Goal: Check status: Check status

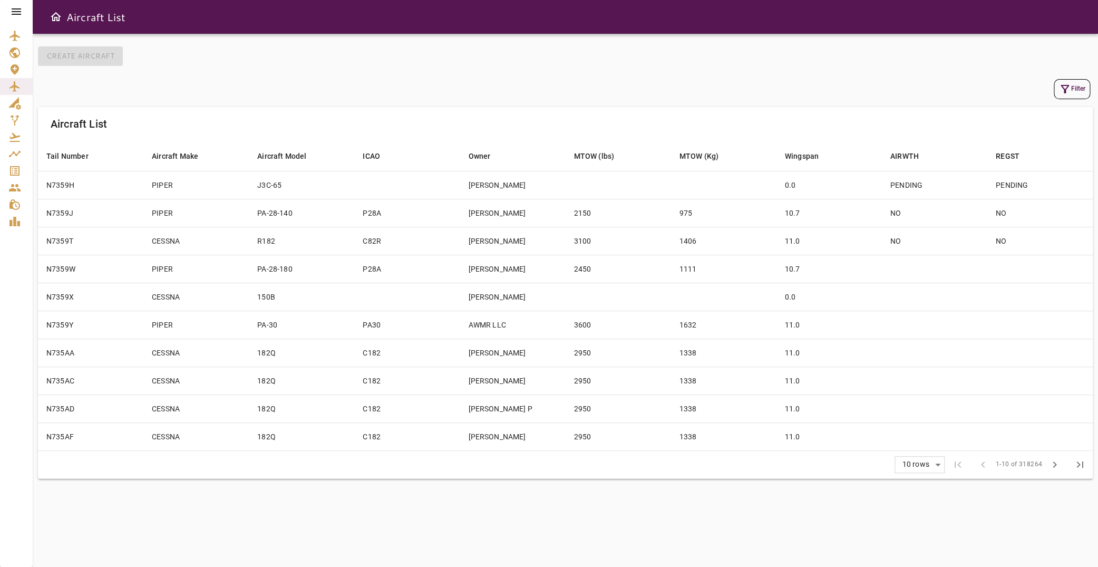
click at [20, 13] on icon at bounding box center [16, 11] width 13 height 13
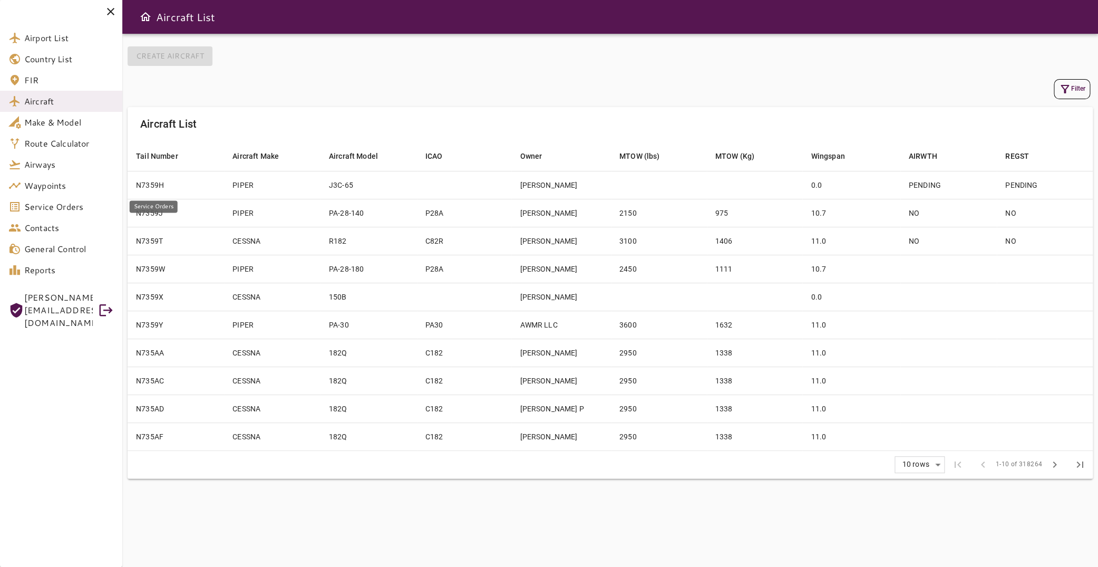
click at [70, 203] on span "Service Orders" at bounding box center [69, 206] width 90 height 13
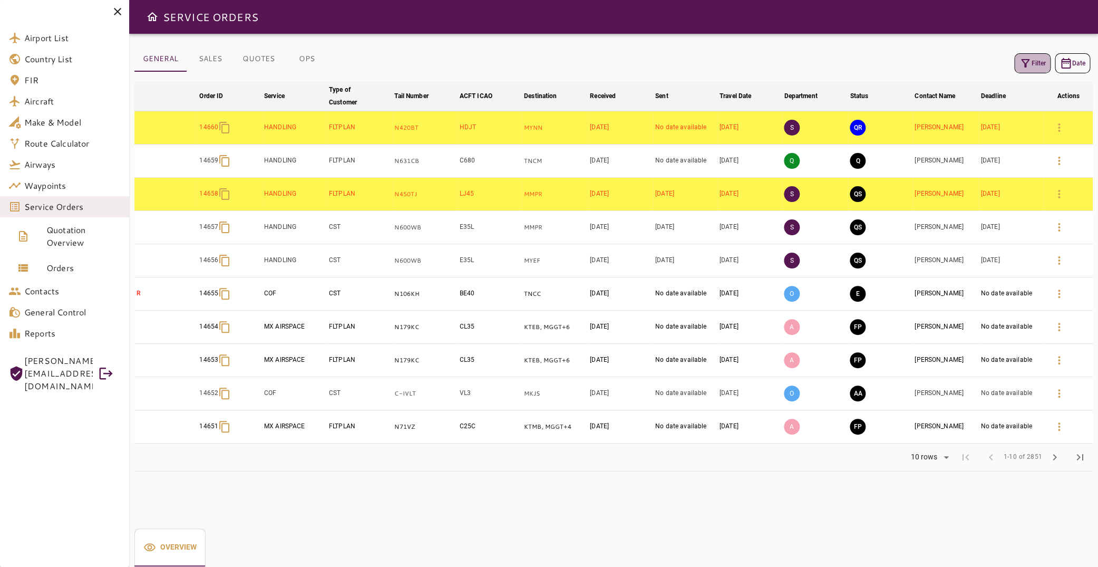
click at [1021, 61] on icon "button" at bounding box center [1025, 63] width 13 height 13
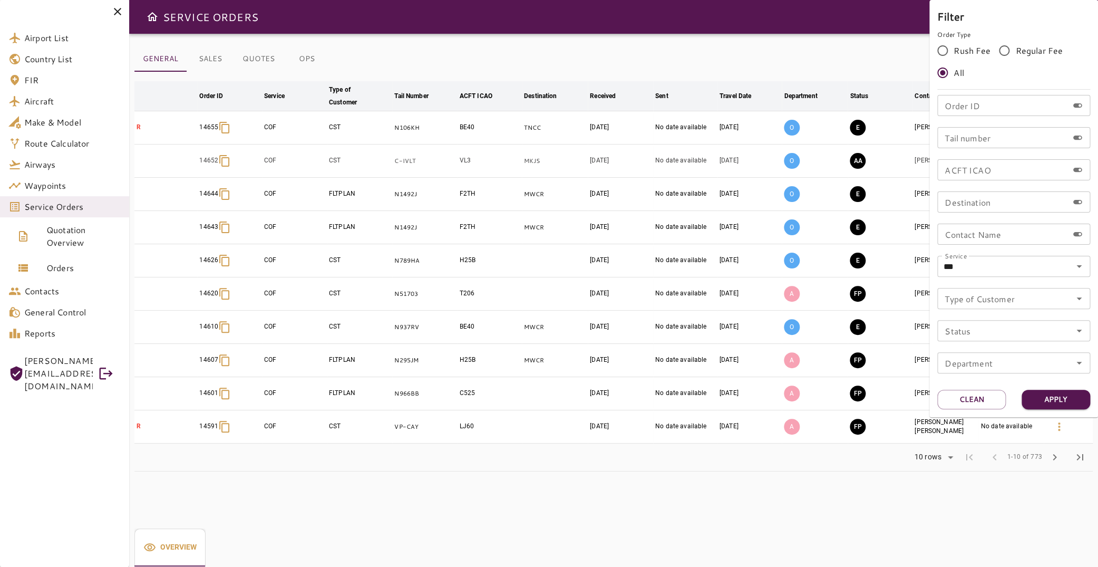
click at [988, 133] on input "Tail number" at bounding box center [1002, 137] width 131 height 21
type input "******"
click at [1066, 401] on button "Apply" at bounding box center [1055, 398] width 69 height 19
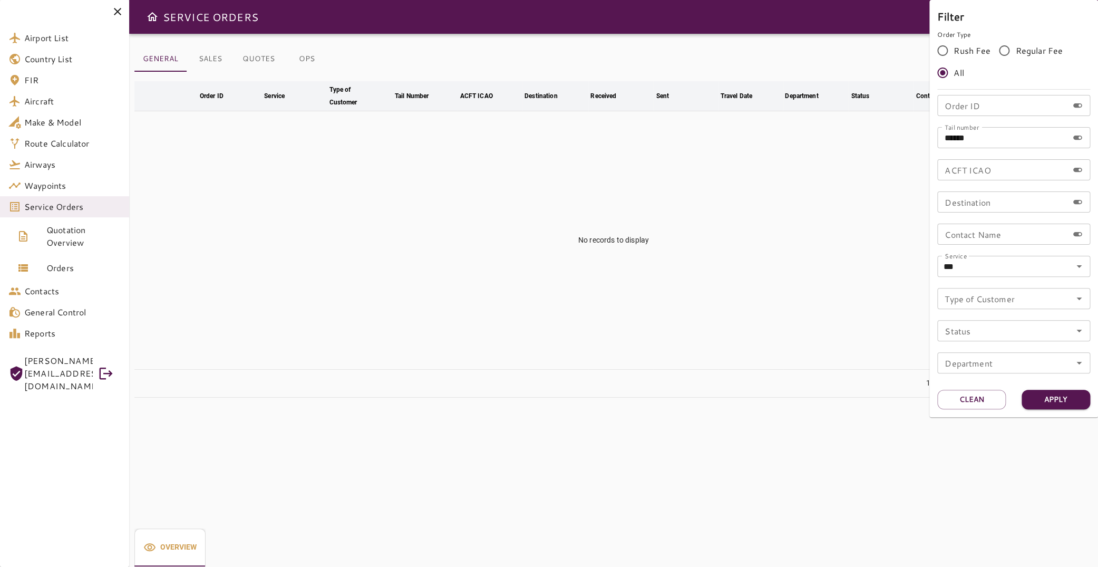
click at [67, 271] on div at bounding box center [549, 283] width 1098 height 567
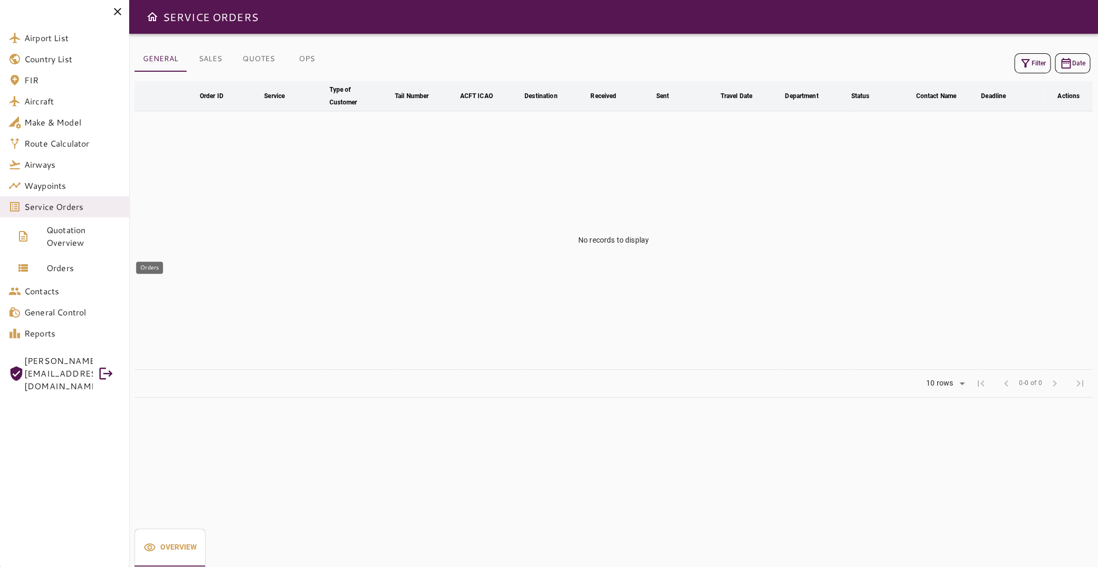
click at [66, 270] on span "Orders" at bounding box center [83, 267] width 74 height 13
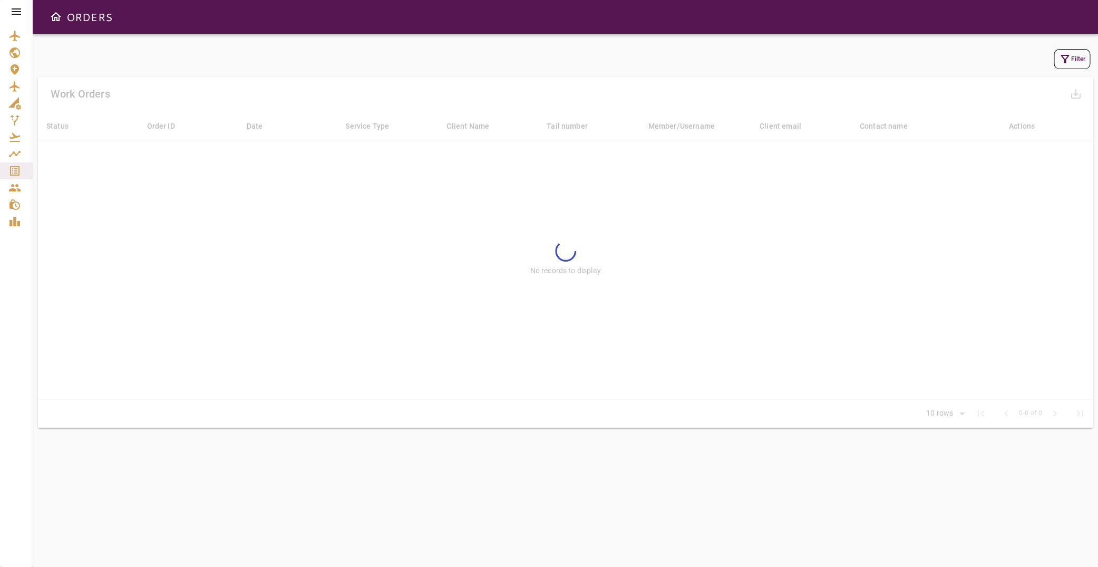
click at [1059, 63] on icon "button" at bounding box center [1064, 59] width 13 height 13
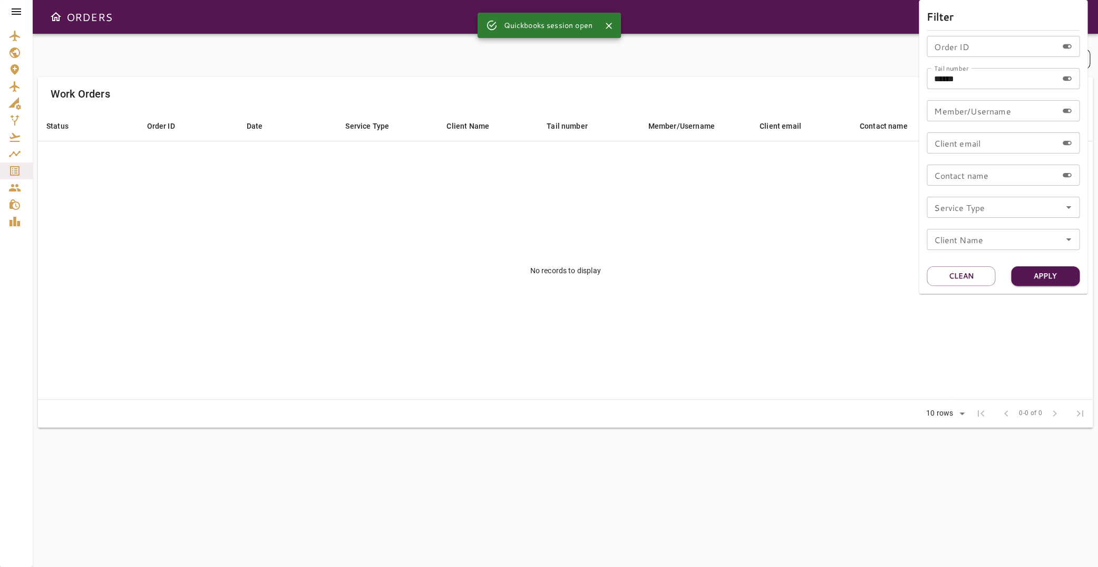
click at [14, 11] on div at bounding box center [549, 283] width 1098 height 567
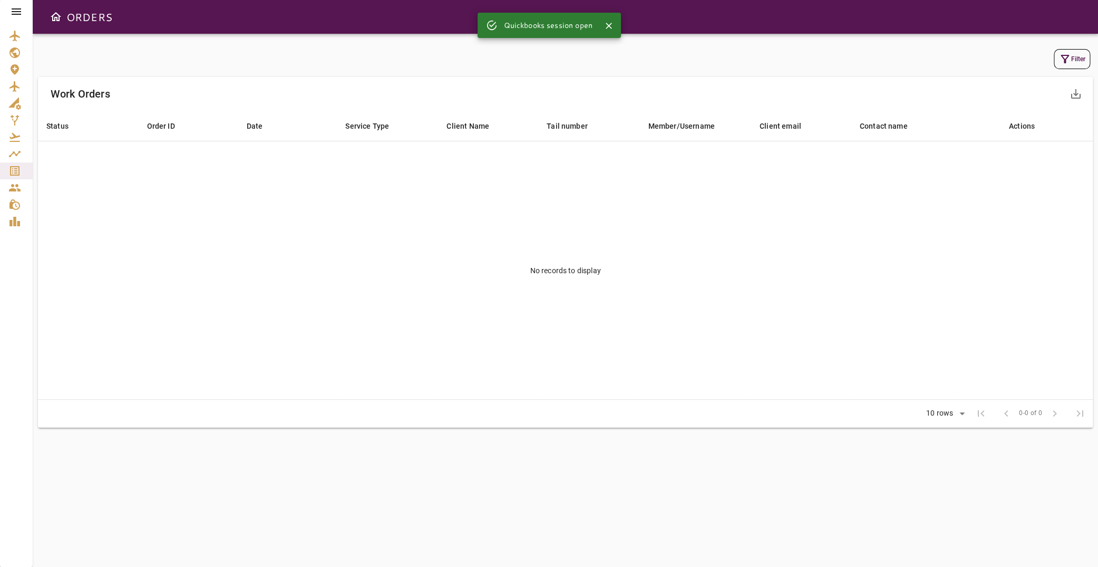
click at [14, 11] on icon at bounding box center [16, 11] width 13 height 13
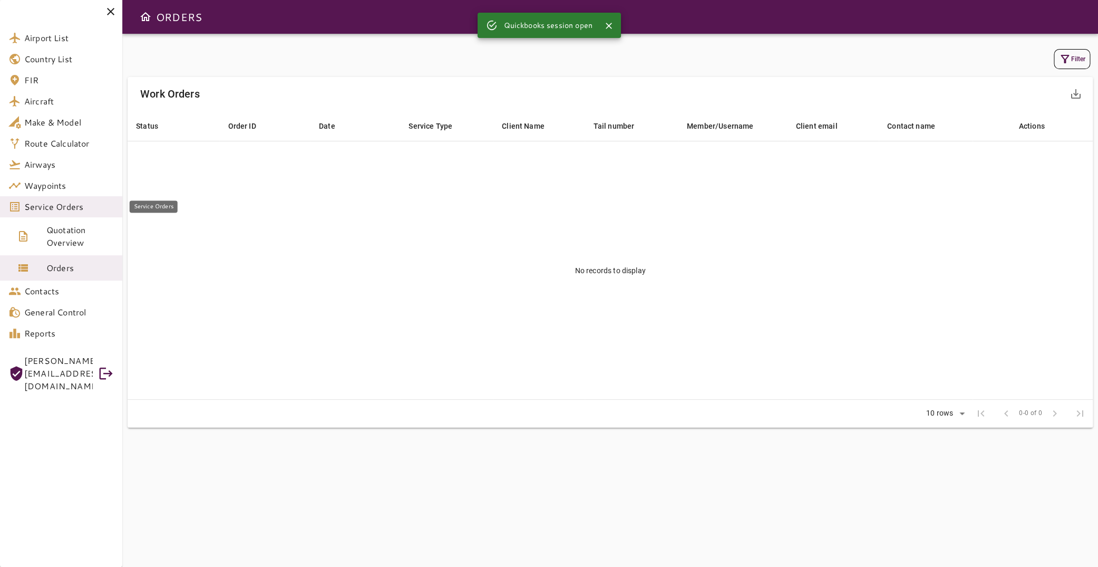
click at [82, 206] on span "Service Orders" at bounding box center [69, 206] width 90 height 13
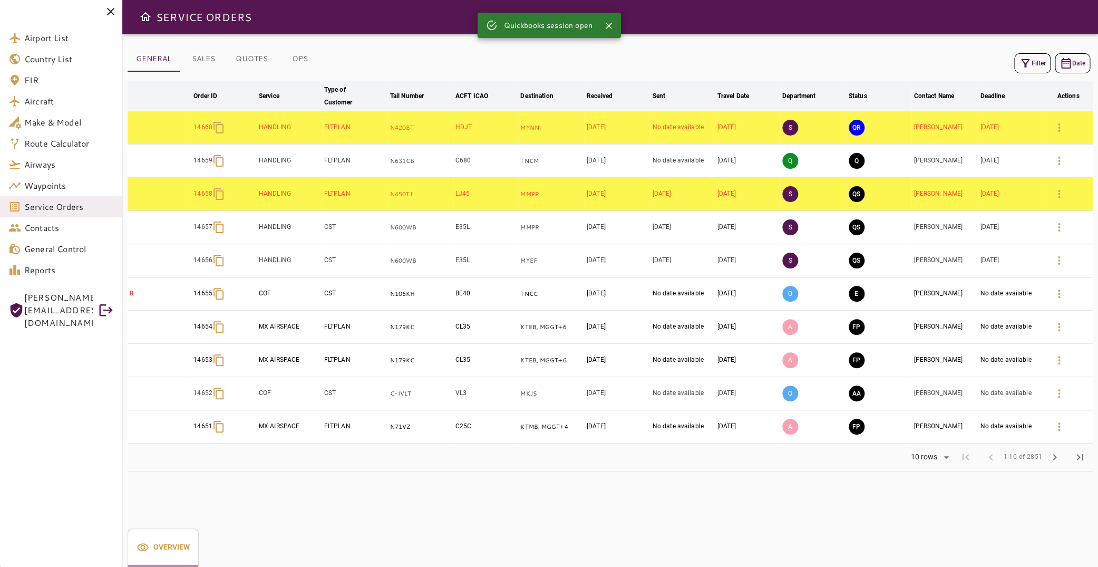
click at [1025, 67] on button "Filter" at bounding box center [1032, 63] width 36 height 20
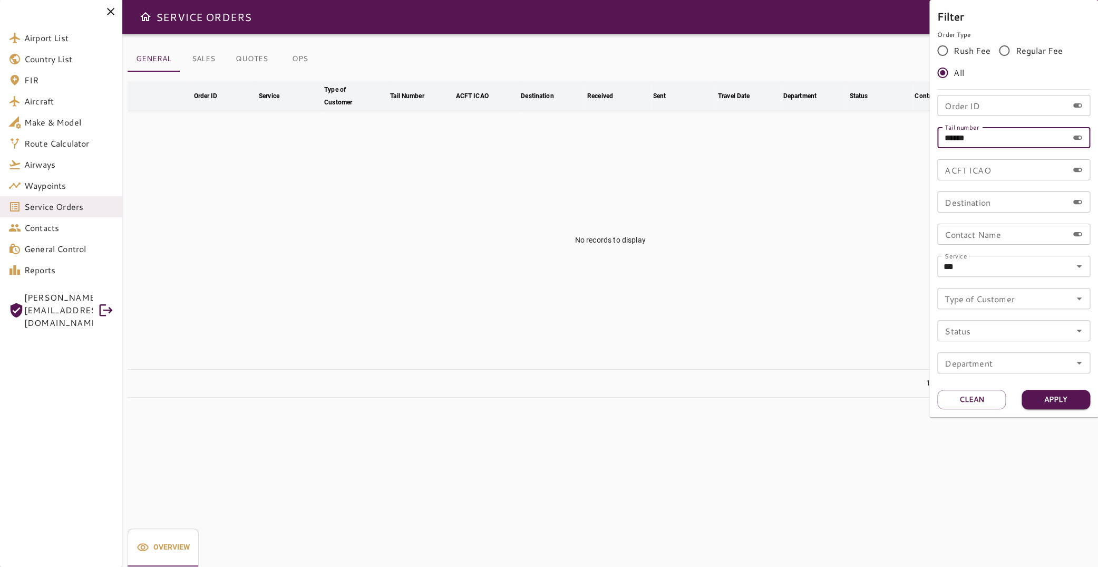
drag, startPoint x: 997, startPoint y: 141, endPoint x: 881, endPoint y: 134, distance: 115.6
click at [937, 134] on input "******" at bounding box center [1002, 137] width 131 height 21
click at [1066, 268] on icon "Clear" at bounding box center [1065, 266] width 11 height 11
click at [1058, 401] on button "Apply" at bounding box center [1055, 398] width 69 height 19
click at [1056, 397] on button "Apply" at bounding box center [1055, 398] width 69 height 19
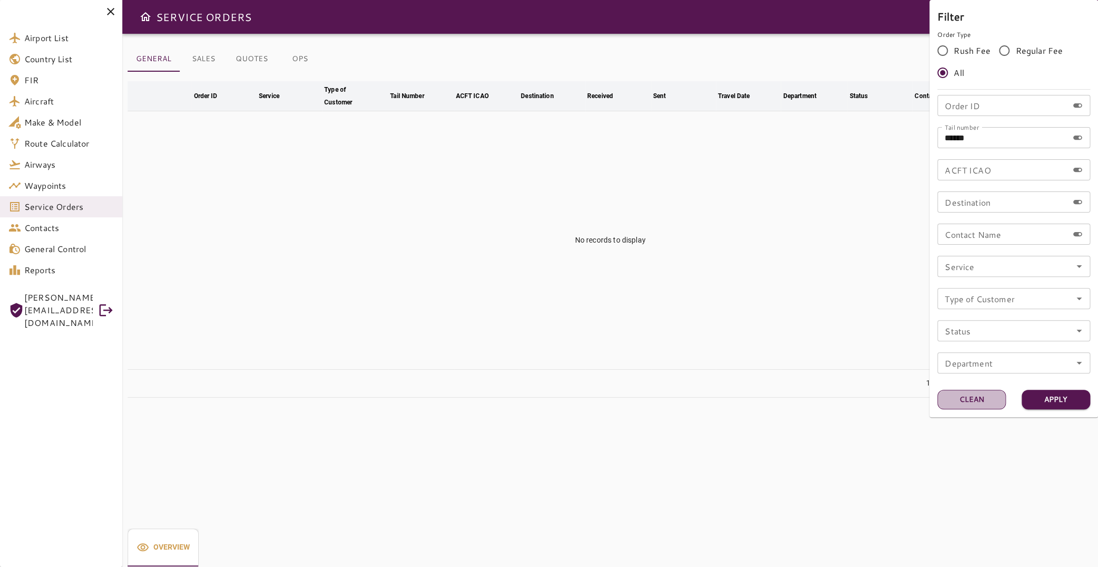
click at [966, 405] on button "Clean" at bounding box center [971, 398] width 69 height 19
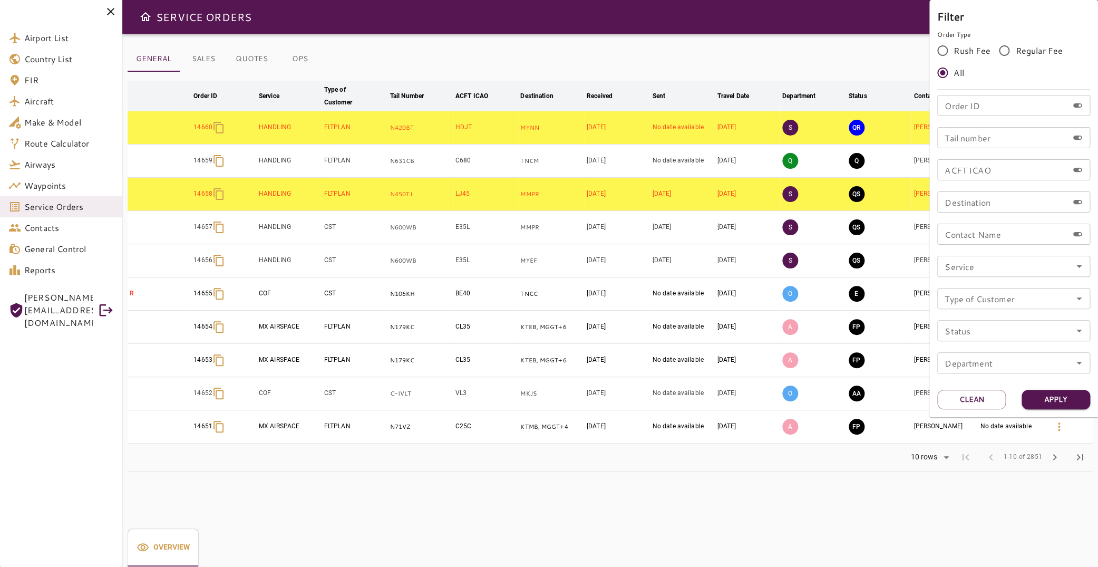
click at [977, 145] on input "Tail number" at bounding box center [1002, 137] width 131 height 21
type input "******"
click at [1051, 399] on button "Apply" at bounding box center [1055, 398] width 69 height 19
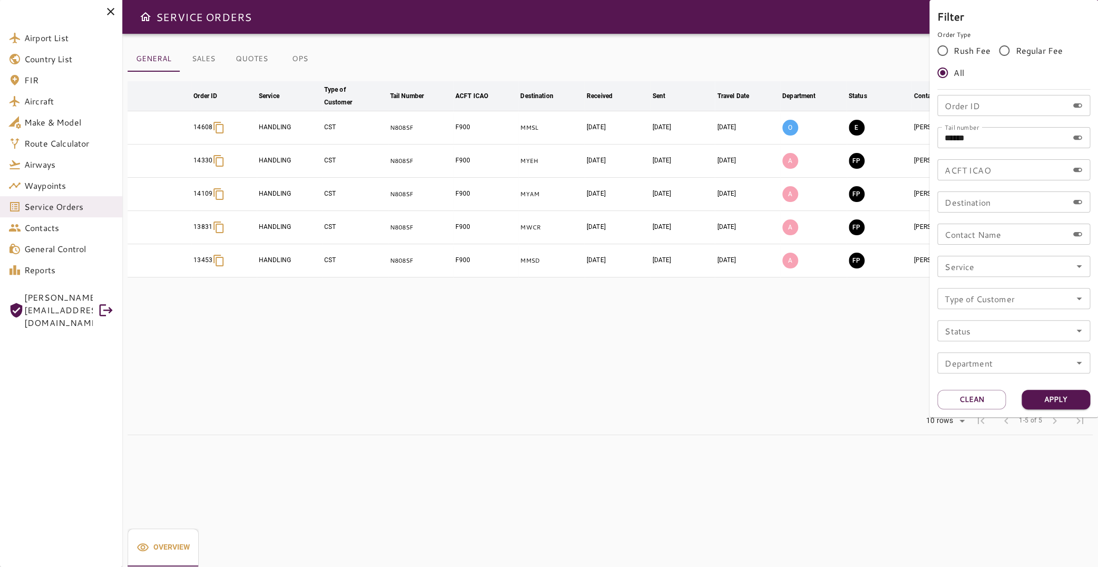
click at [611, 393] on div at bounding box center [549, 283] width 1098 height 567
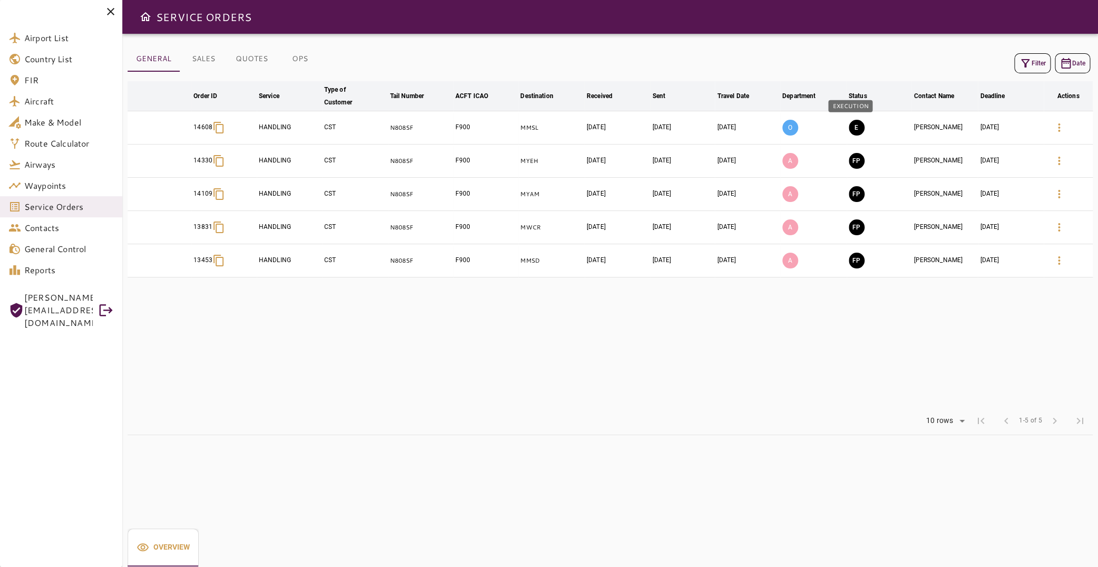
click at [849, 125] on button "E" at bounding box center [857, 128] width 16 height 16
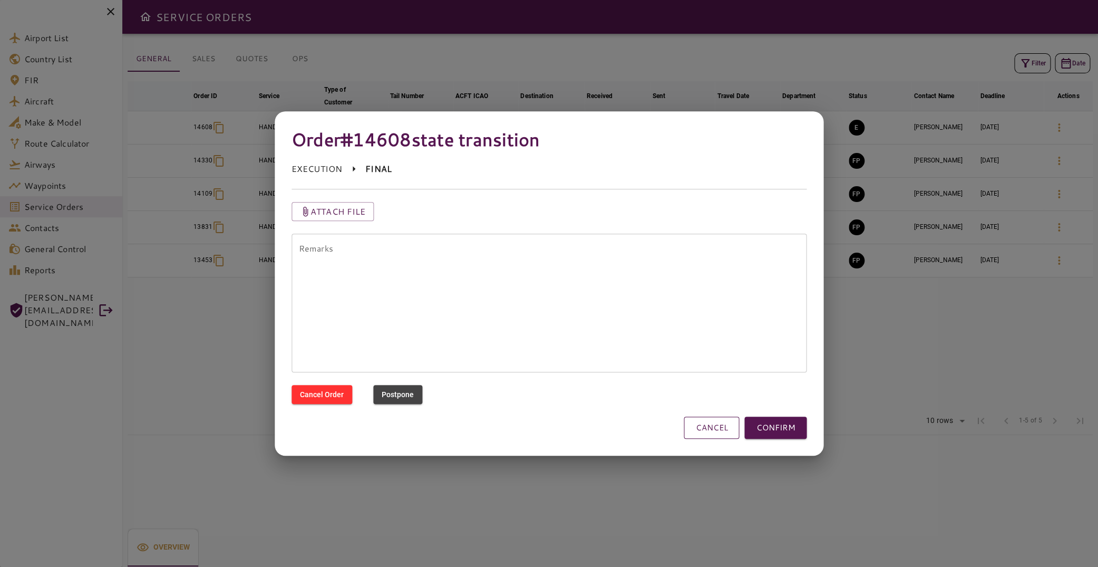
click at [715, 427] on button "CANCEL" at bounding box center [711, 427] width 55 height 22
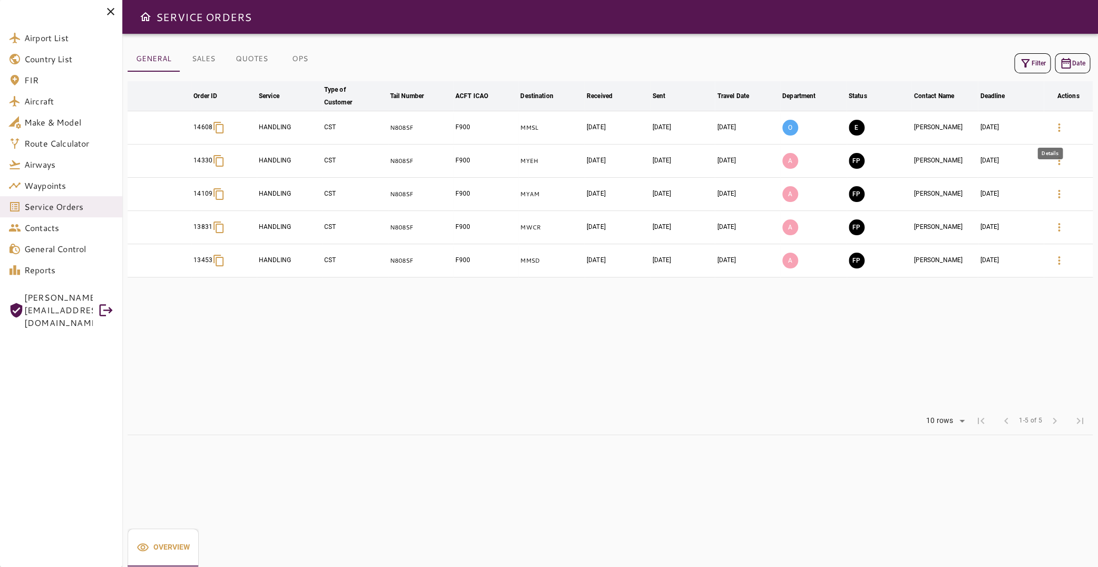
click at [1052, 127] on icon "button" at bounding box center [1058, 127] width 13 height 13
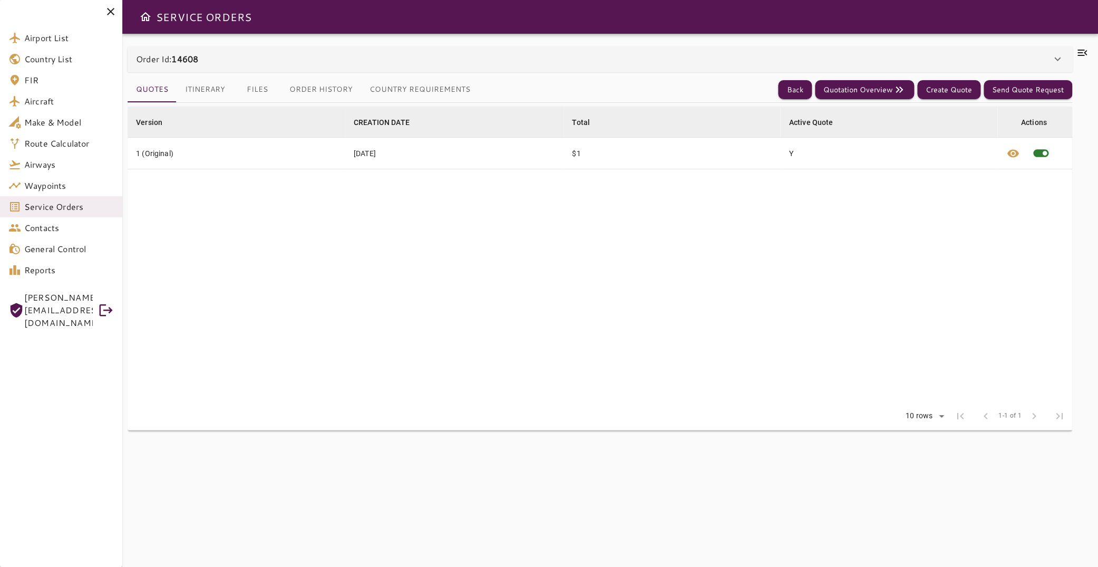
click at [210, 91] on button "Itinerary" at bounding box center [205, 89] width 57 height 25
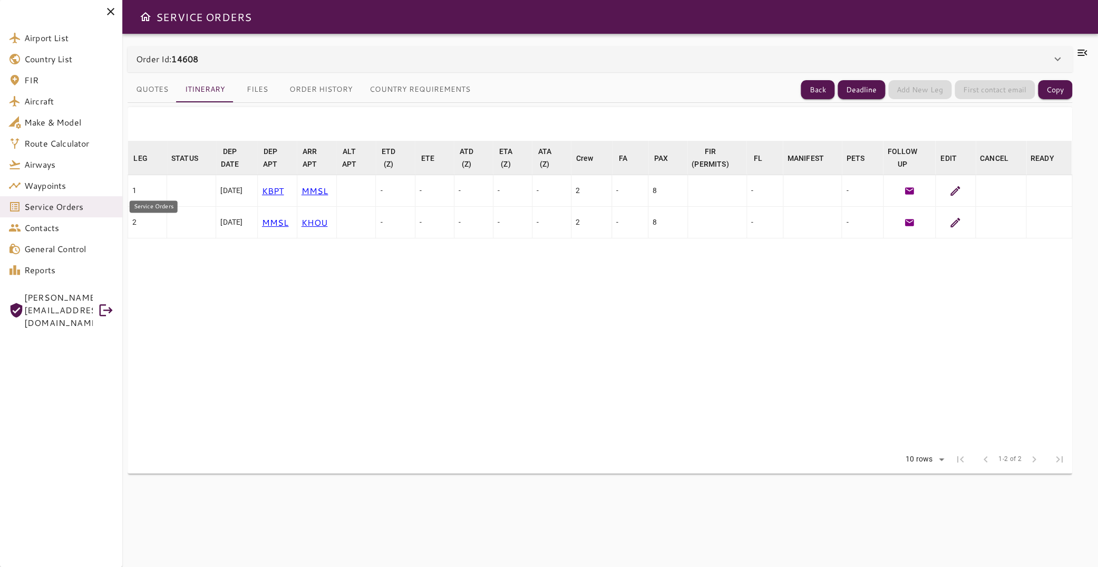
click at [73, 206] on span "Service Orders" at bounding box center [69, 206] width 90 height 13
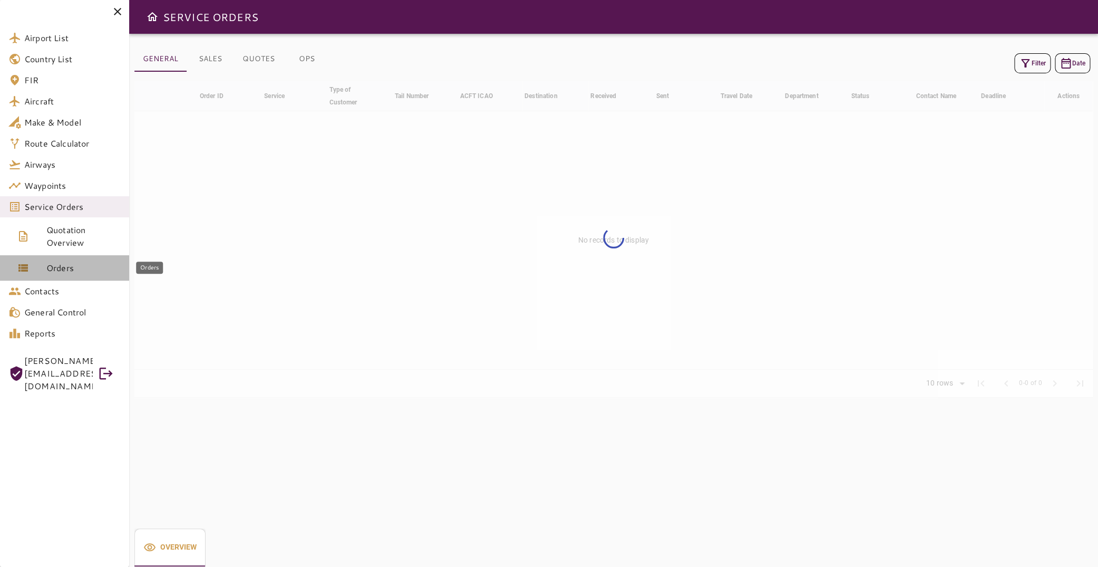
click at [84, 274] on link "Orders" at bounding box center [64, 267] width 129 height 25
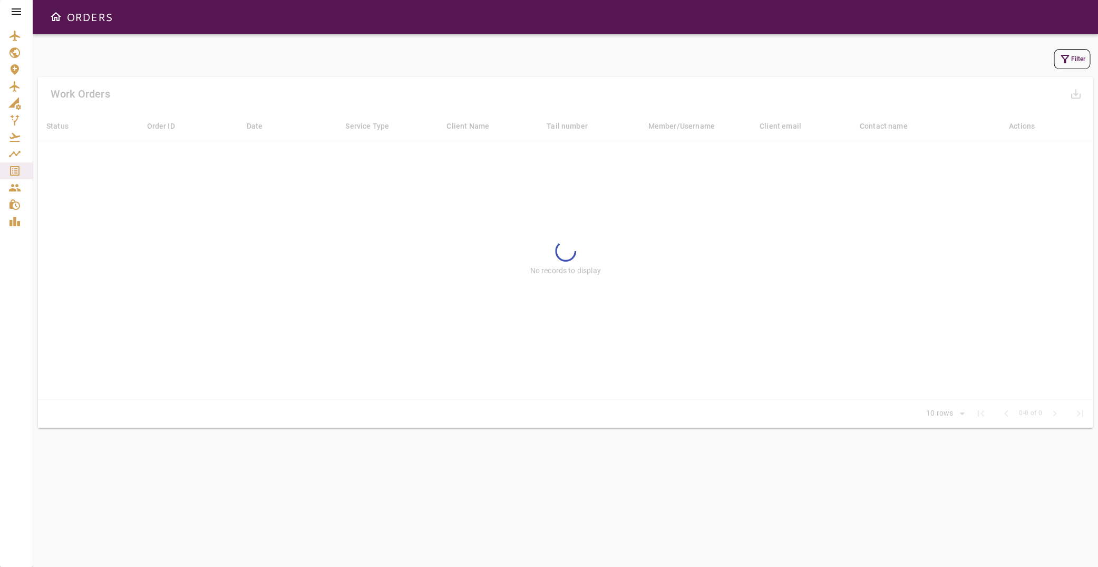
click at [1070, 54] on button "Filter" at bounding box center [1072, 59] width 36 height 20
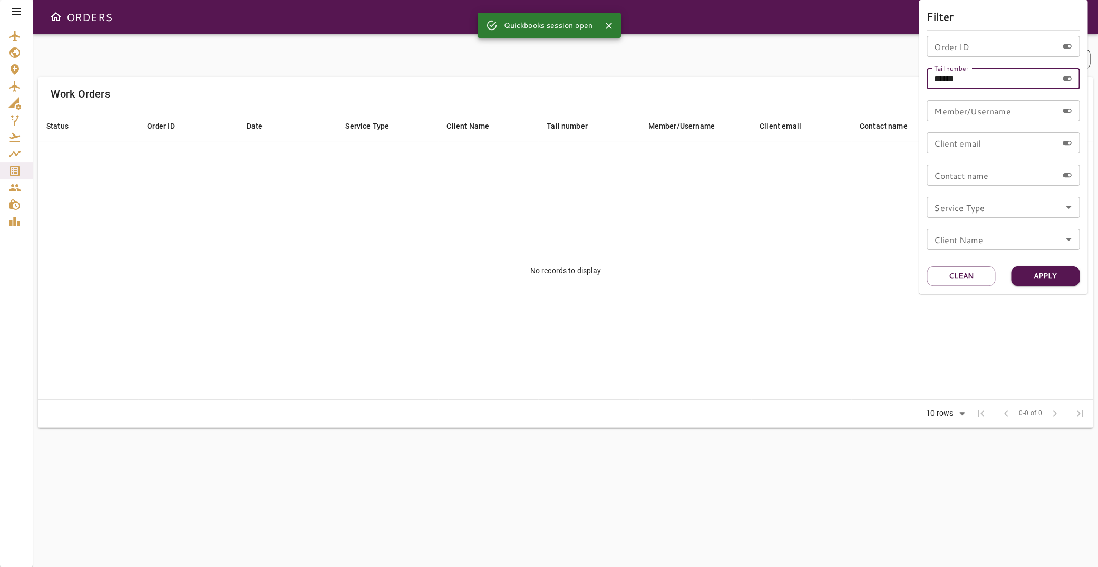
drag, startPoint x: 902, startPoint y: 84, endPoint x: 861, endPoint y: 86, distance: 41.7
click at [927, 86] on input "******" at bounding box center [992, 78] width 131 height 21
type input "******"
click at [959, 45] on input "Order ID" at bounding box center [992, 46] width 131 height 21
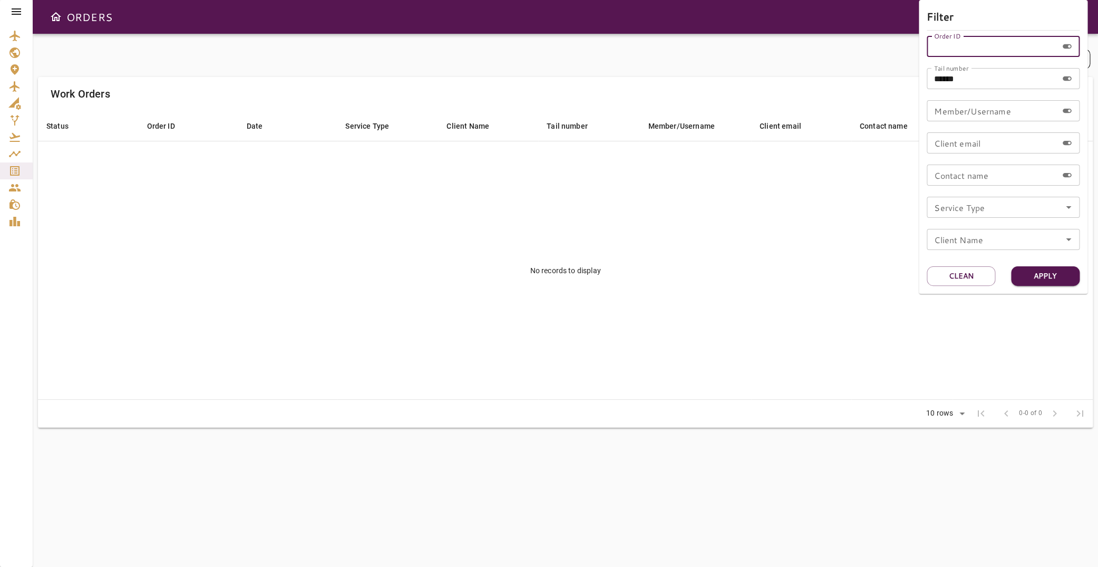
paste input "*****"
type input "*****"
click at [1049, 277] on button "Apply" at bounding box center [1045, 275] width 69 height 19
drag, startPoint x: 1027, startPoint y: 82, endPoint x: 870, endPoint y: 79, distance: 157.1
click at [927, 79] on input "******" at bounding box center [992, 78] width 131 height 21
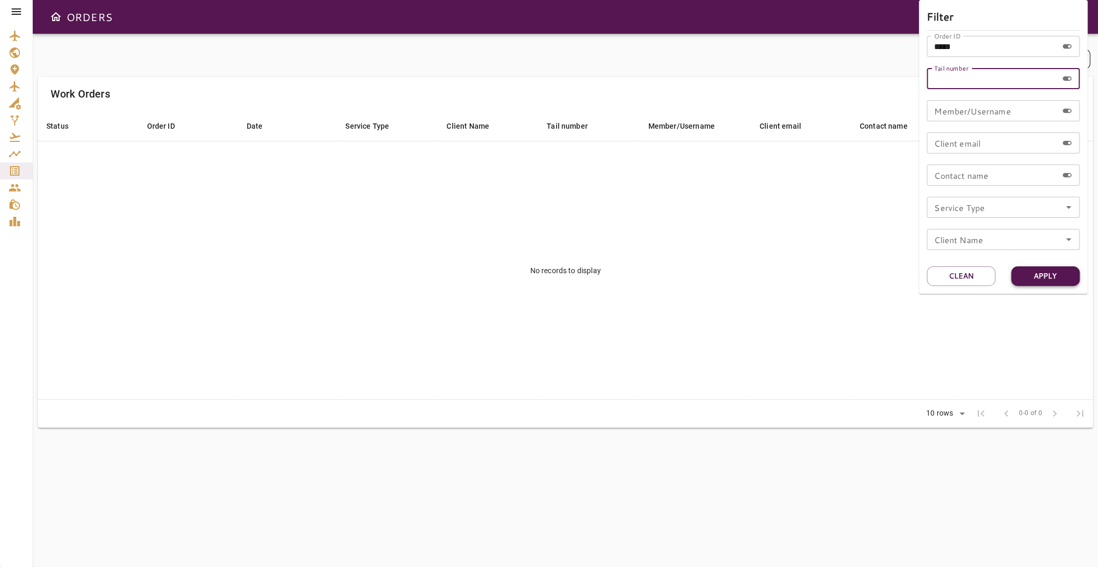
click at [1046, 270] on button "Apply" at bounding box center [1045, 275] width 69 height 19
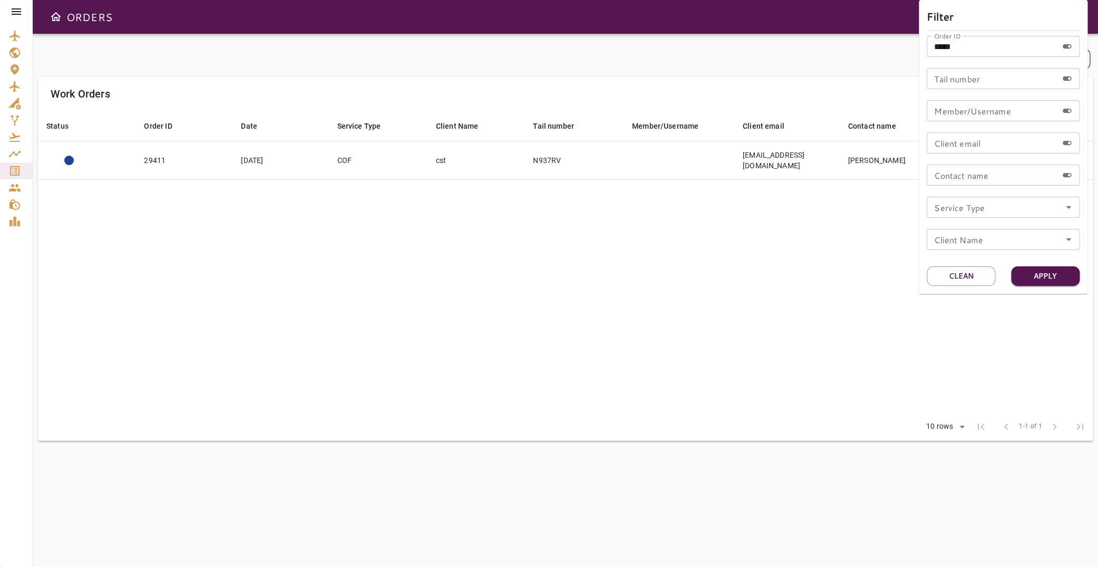
click at [746, 241] on div at bounding box center [549, 283] width 1098 height 567
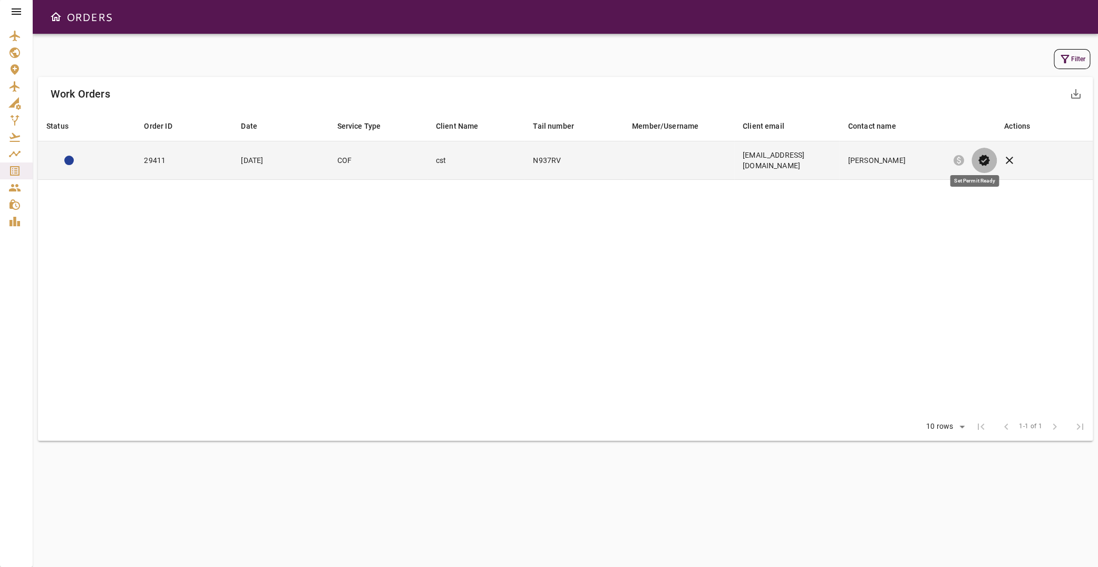
click at [978, 159] on span "verified" at bounding box center [984, 160] width 13 height 13
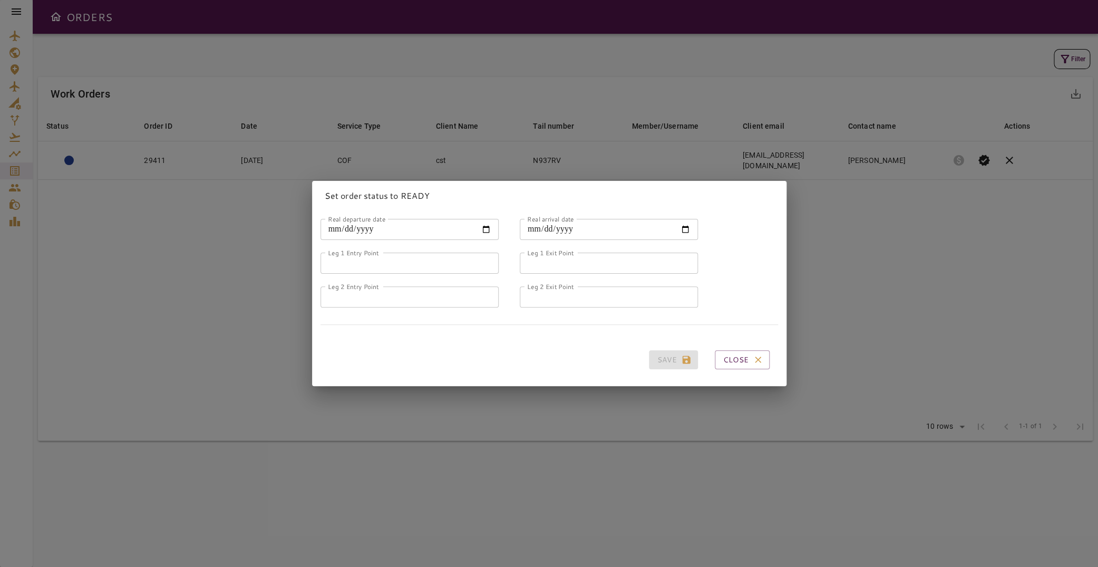
click at [433, 229] on input "Real departure date" at bounding box center [409, 229] width 178 height 21
click at [483, 225] on input "Real departure date" at bounding box center [409, 229] width 178 height 21
type input "**********"
click at [679, 226] on input "Real arrival date" at bounding box center [609, 229] width 178 height 21
type input "**********"
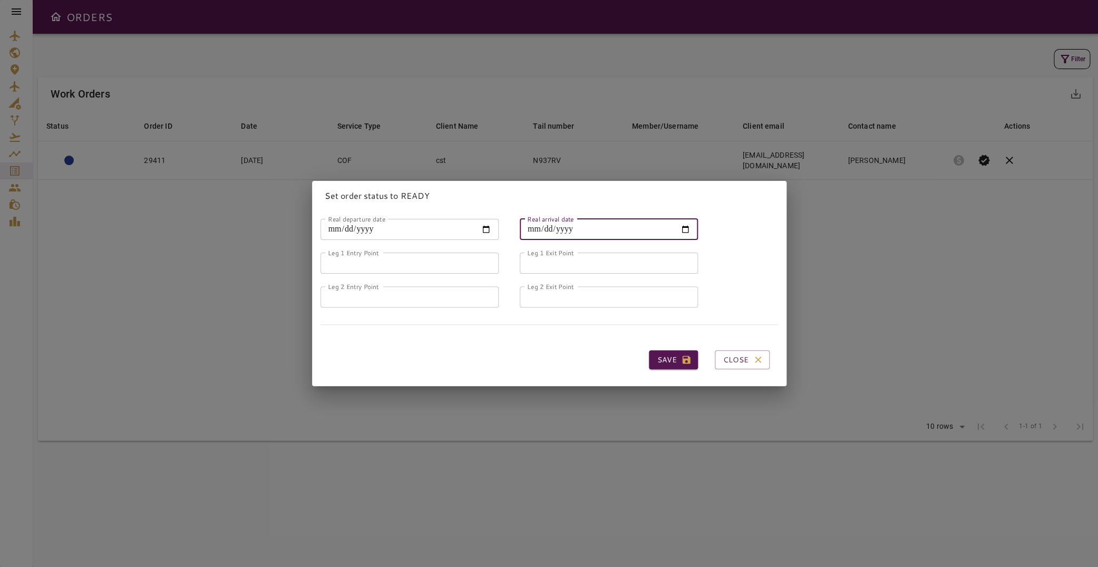
click at [416, 252] on input "Leg 1 Entry Point" at bounding box center [409, 262] width 178 height 21
type input "*****"
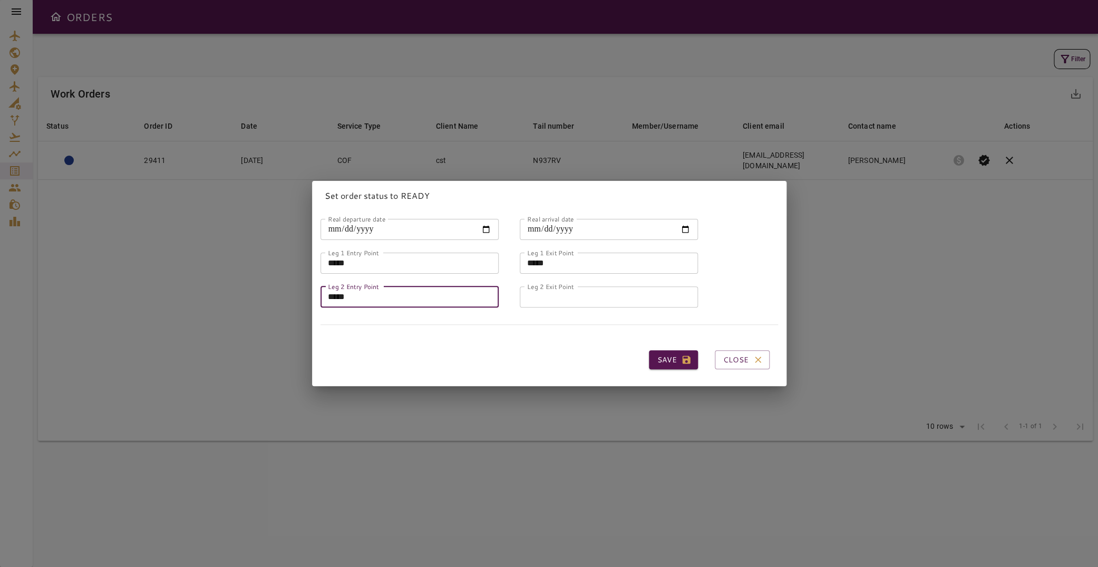
type input "*****"
click at [662, 357] on button "Save" at bounding box center [673, 359] width 49 height 19
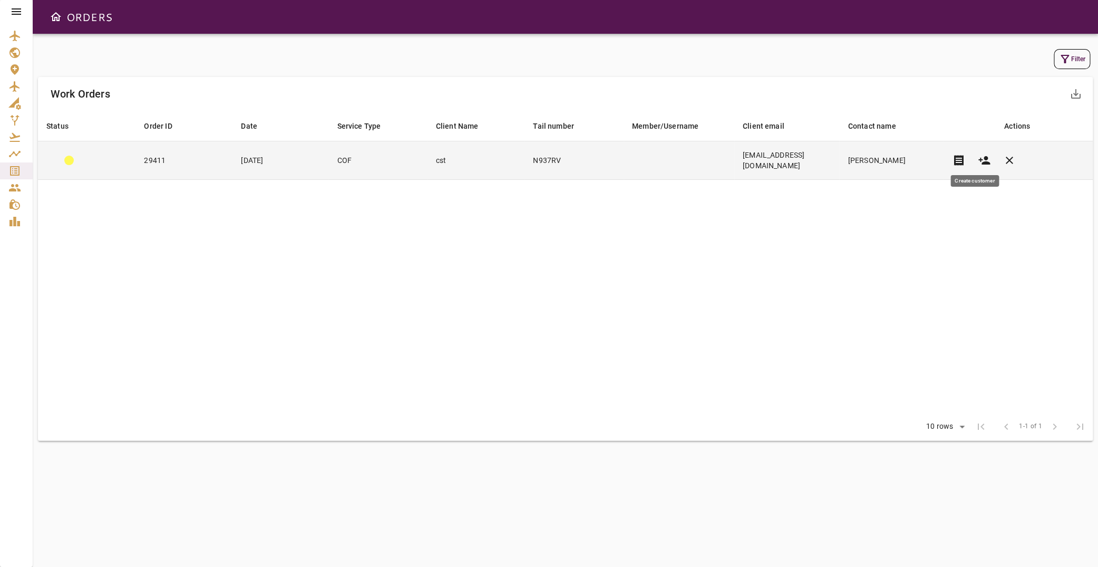
click at [978, 156] on icon "button" at bounding box center [984, 160] width 12 height 8
click at [977, 153] on span at bounding box center [983, 160] width 25 height 25
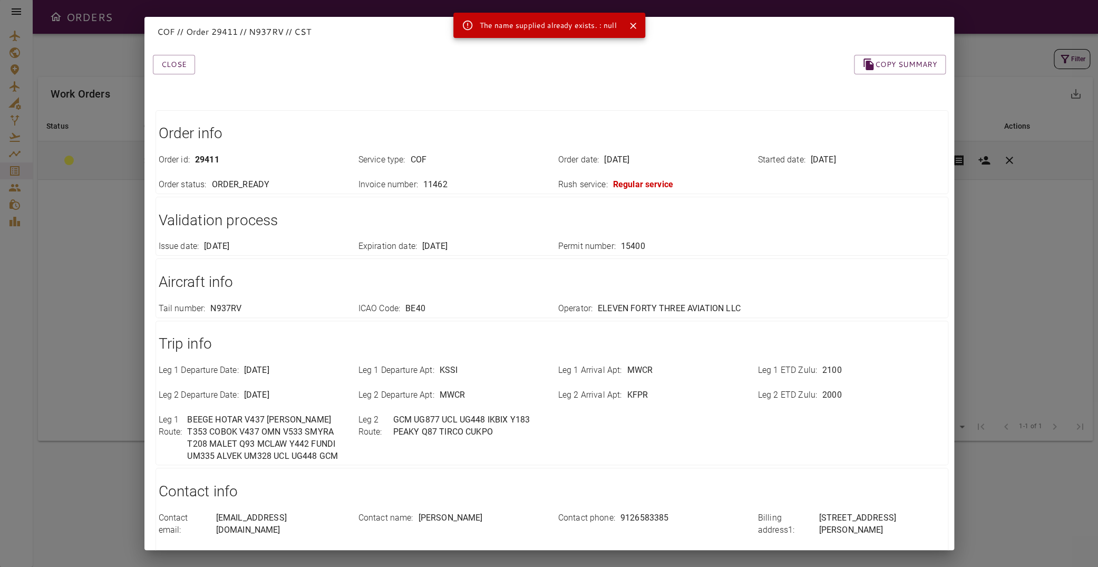
click at [977, 190] on div "COF // Order 29411 // N937RV // CST Close Copy summary Order info Order id : 29…" at bounding box center [549, 283] width 1098 height 567
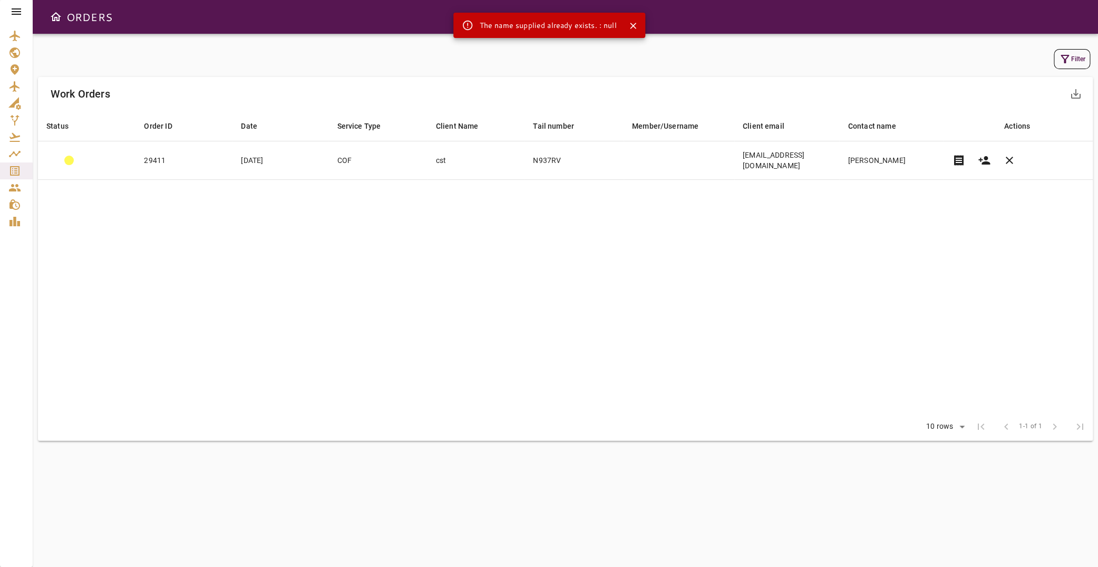
drag, startPoint x: 981, startPoint y: 156, endPoint x: 970, endPoint y: 211, distance: 56.3
click at [970, 211] on table "Status arrow_downward Order ID arrow_downward Date arrow_downward Service Type …" at bounding box center [565, 262] width 1055 height 302
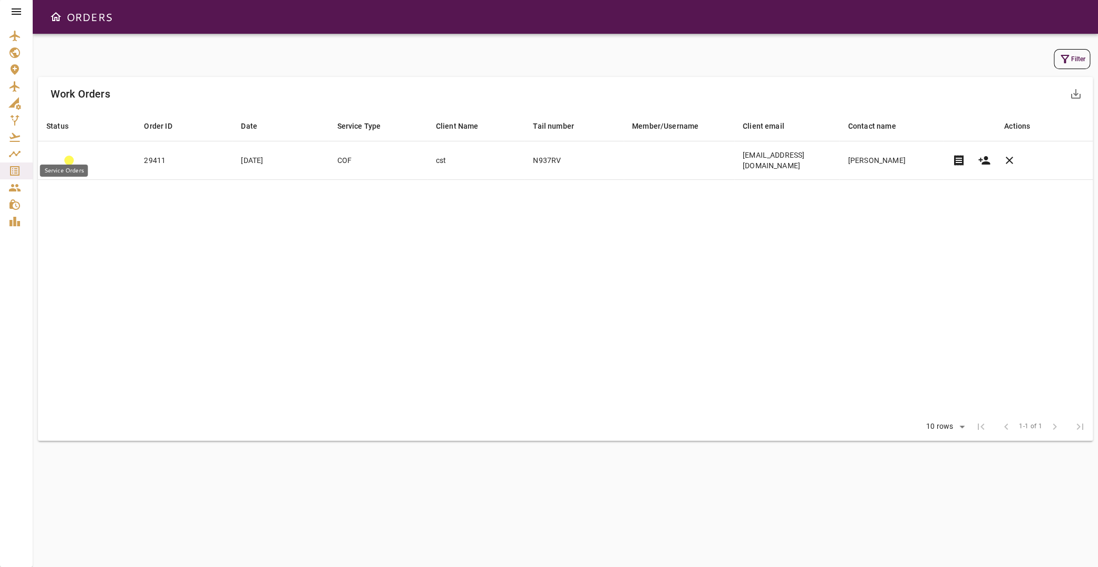
click at [8, 167] on link "Service Orders" at bounding box center [16, 170] width 33 height 17
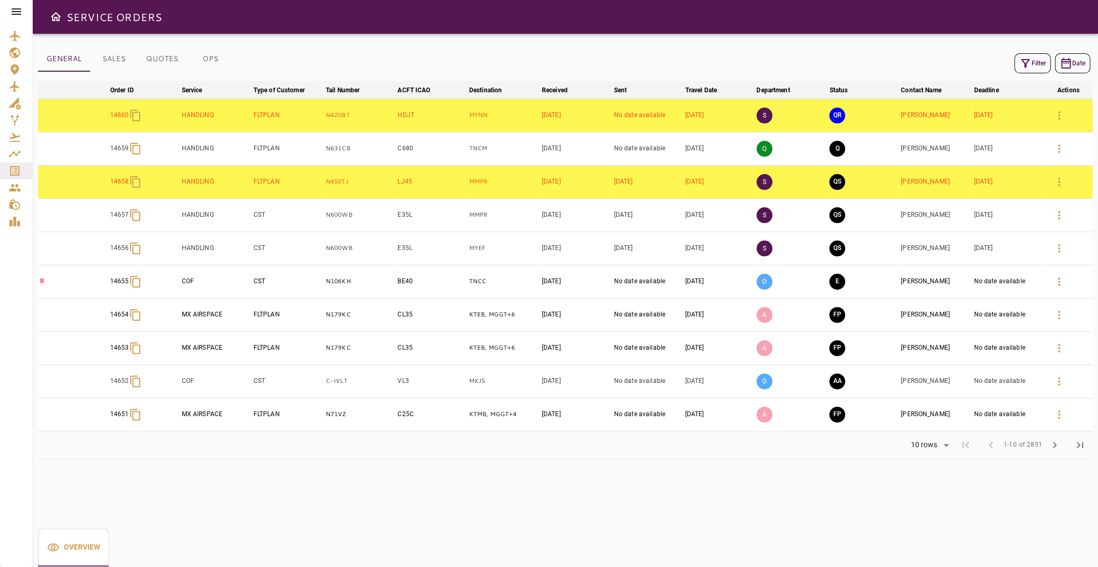
click at [1025, 63] on button "Filter" at bounding box center [1032, 63] width 36 height 20
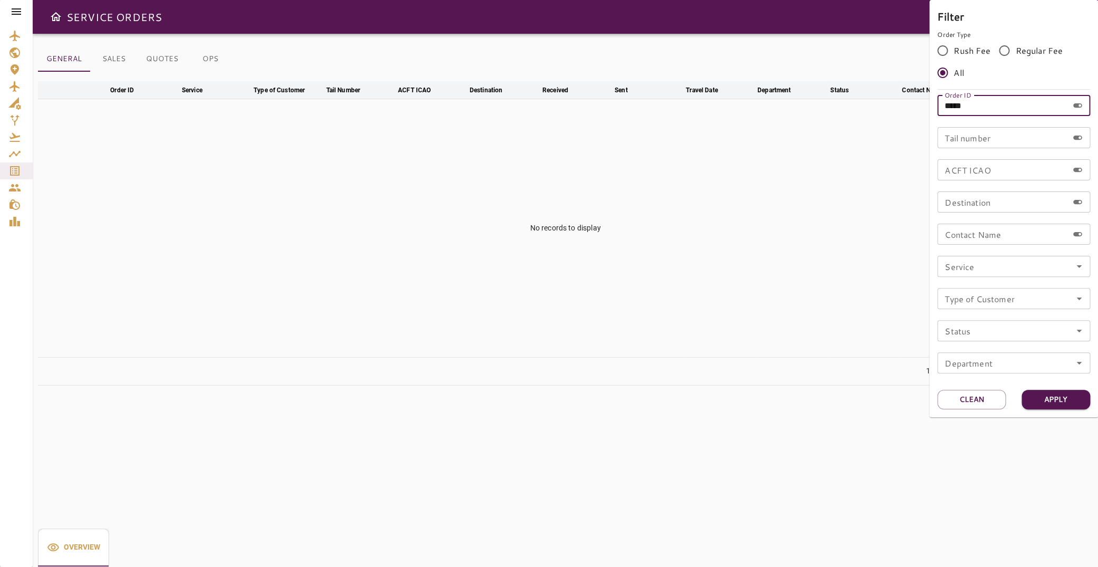
drag, startPoint x: 1029, startPoint y: 104, endPoint x: 866, endPoint y: 100, distance: 162.9
click at [937, 100] on input "*****" at bounding box center [1002, 105] width 131 height 21
click at [1081, 268] on icon "Open" at bounding box center [1078, 266] width 13 height 13
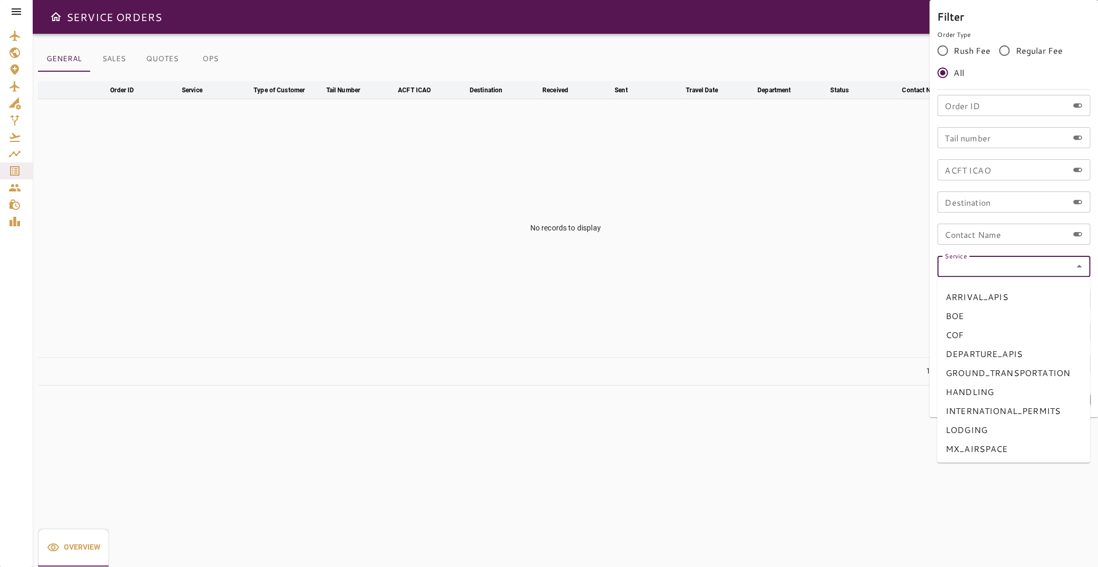
click at [1026, 342] on li "COF" at bounding box center [1013, 334] width 153 height 19
type input "***"
click at [1052, 399] on button "Apply" at bounding box center [1055, 398] width 69 height 19
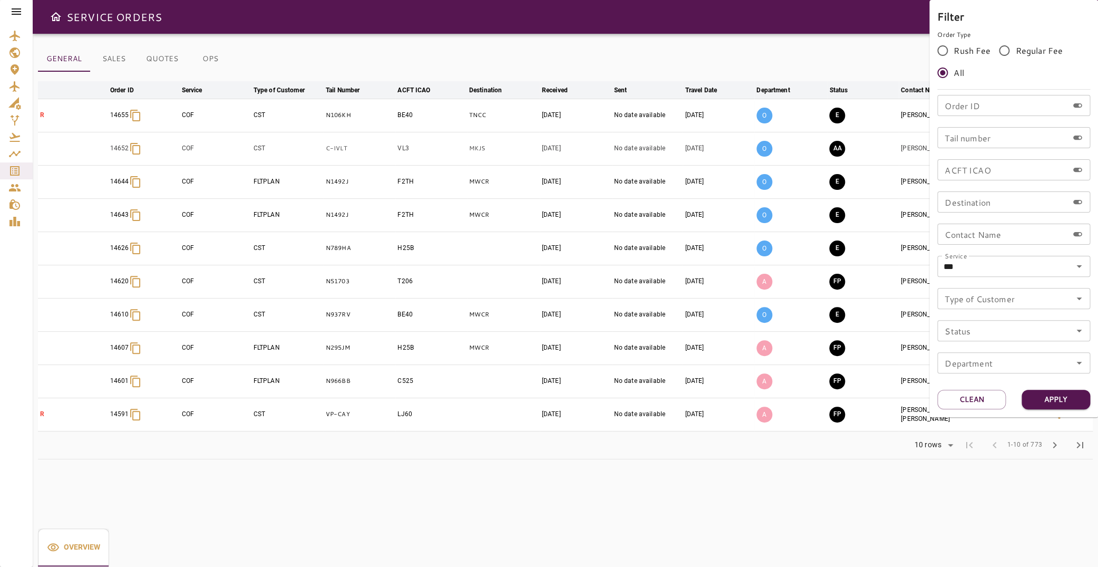
click at [206, 67] on div at bounding box center [549, 283] width 1098 height 567
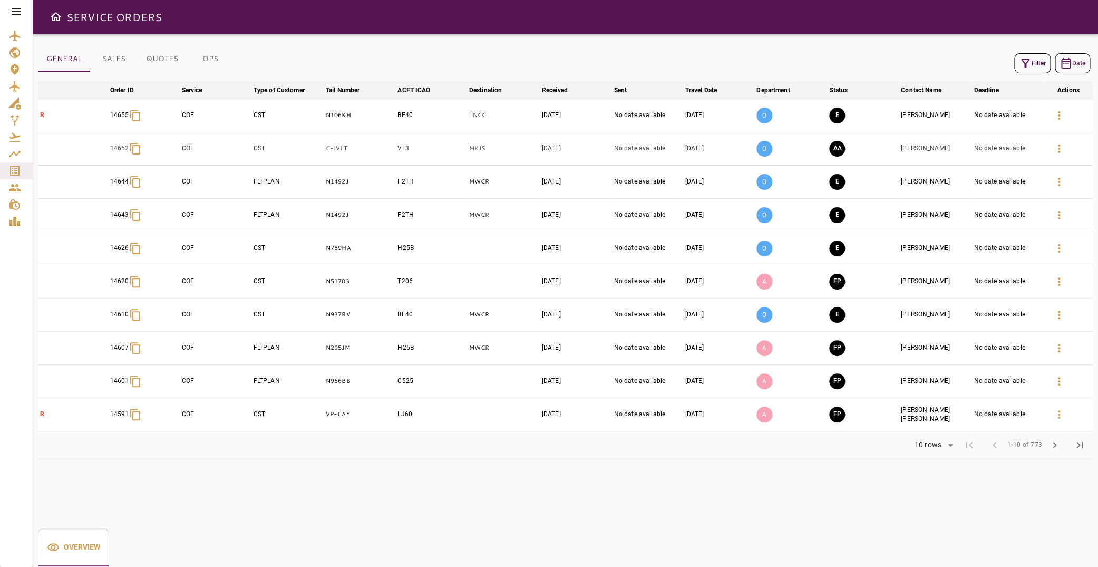
click at [210, 64] on button "OPS" at bounding box center [210, 58] width 47 height 25
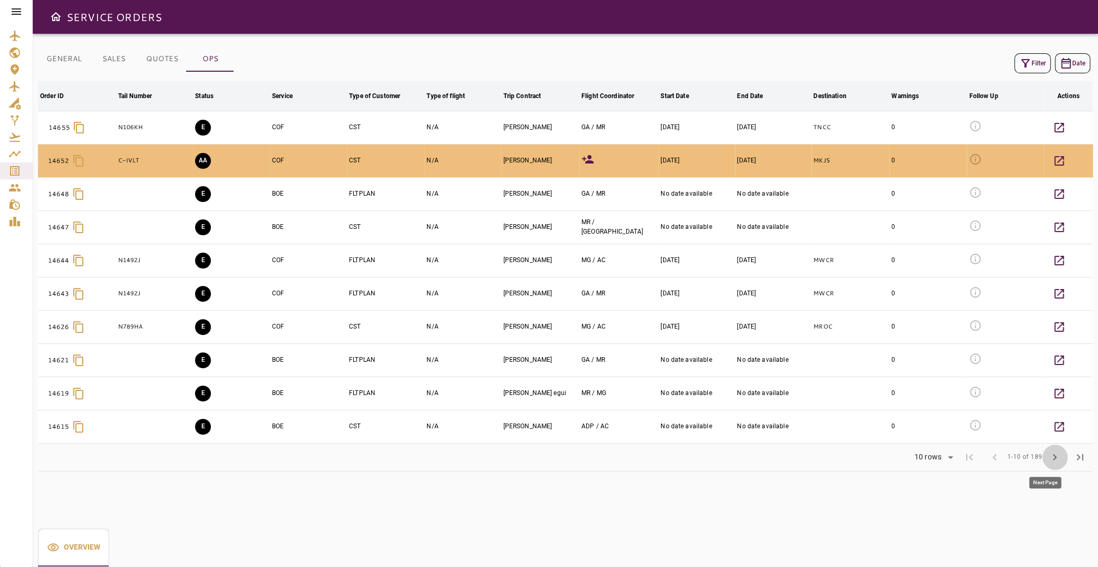
click at [1048, 457] on span "chevron_right" at bounding box center [1054, 457] width 13 height 13
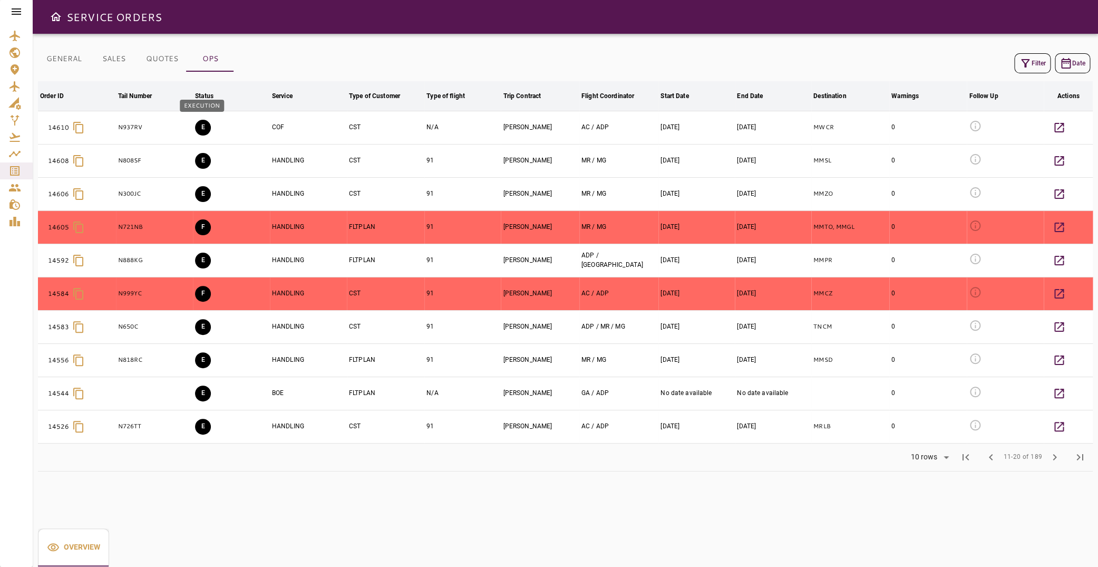
click at [206, 128] on button "E" at bounding box center [203, 128] width 16 height 16
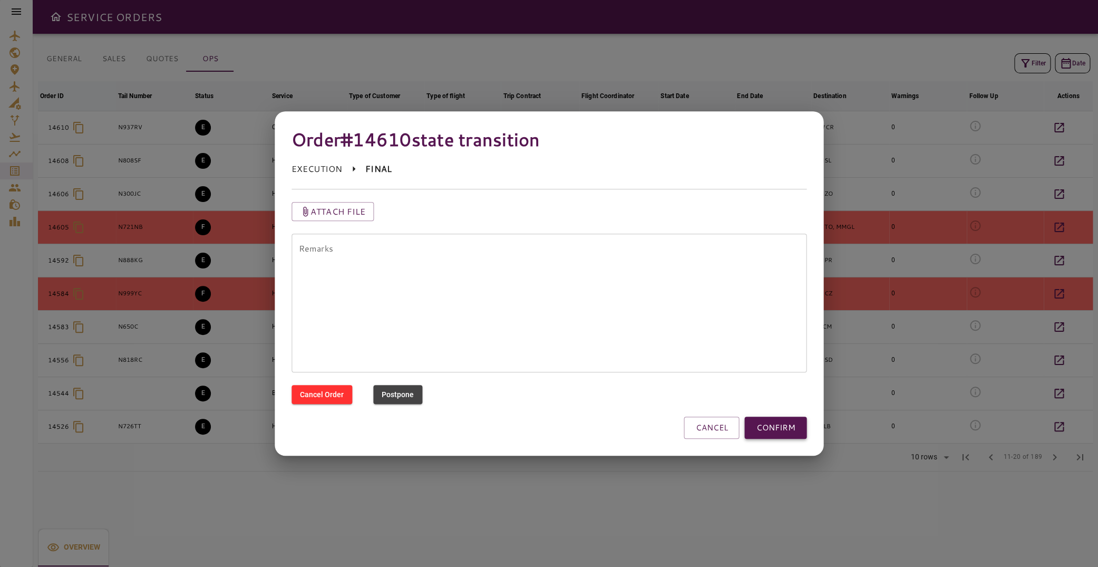
click at [789, 428] on button "CONFIRM" at bounding box center [775, 427] width 62 height 22
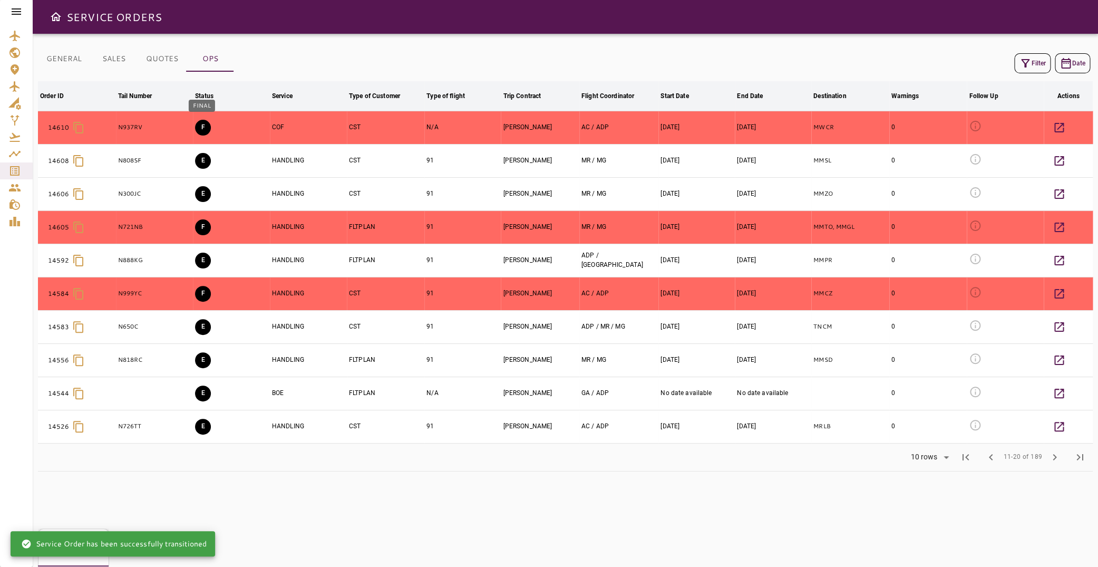
click at [201, 126] on button "F" at bounding box center [203, 128] width 16 height 16
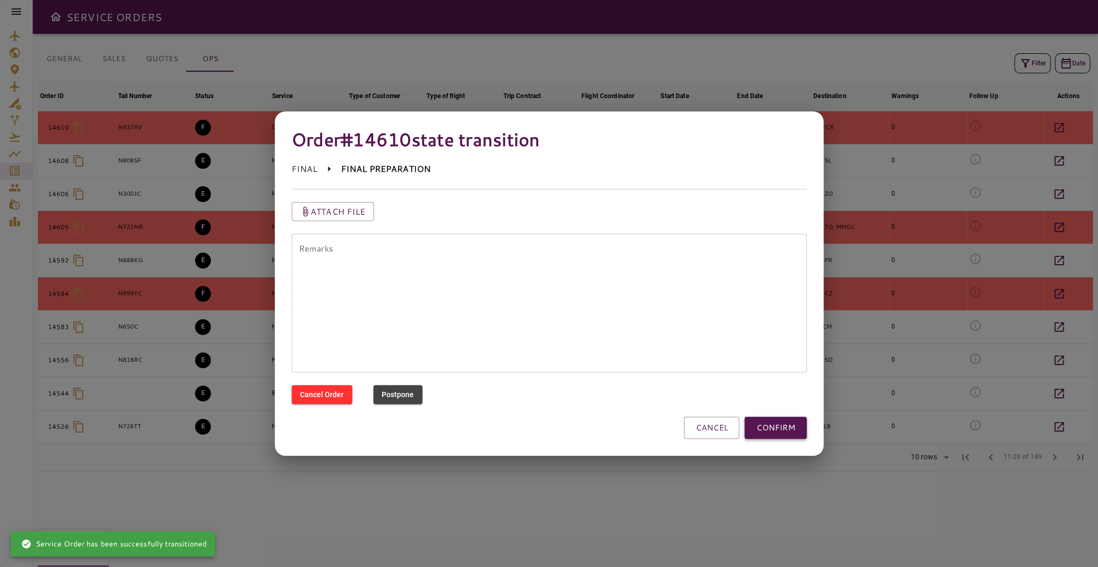
click at [793, 428] on button "CONFIRM" at bounding box center [775, 427] width 62 height 22
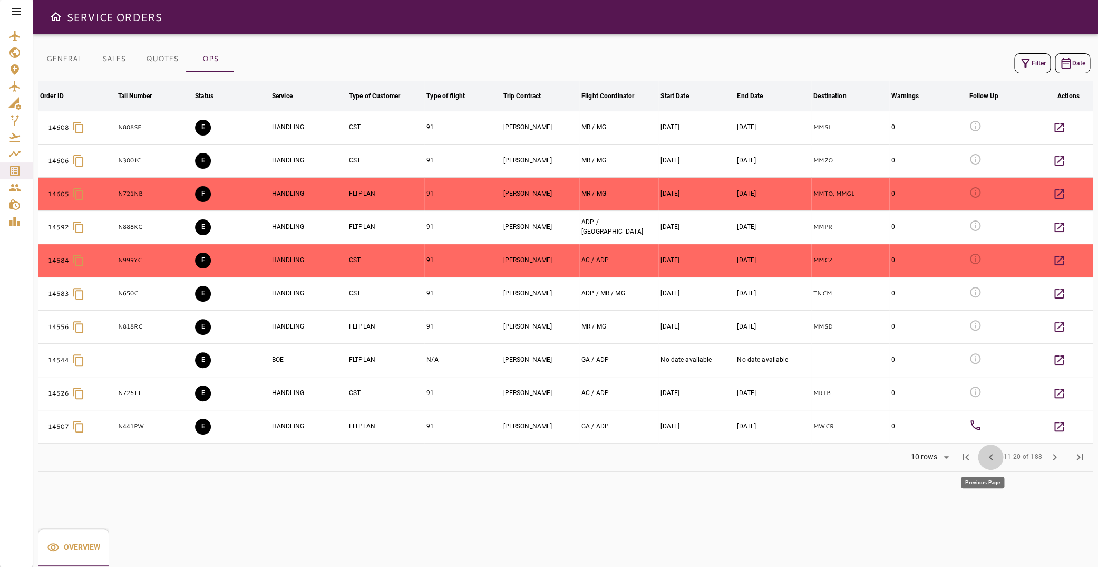
click at [984, 457] on span "chevron_left" at bounding box center [990, 457] width 13 height 13
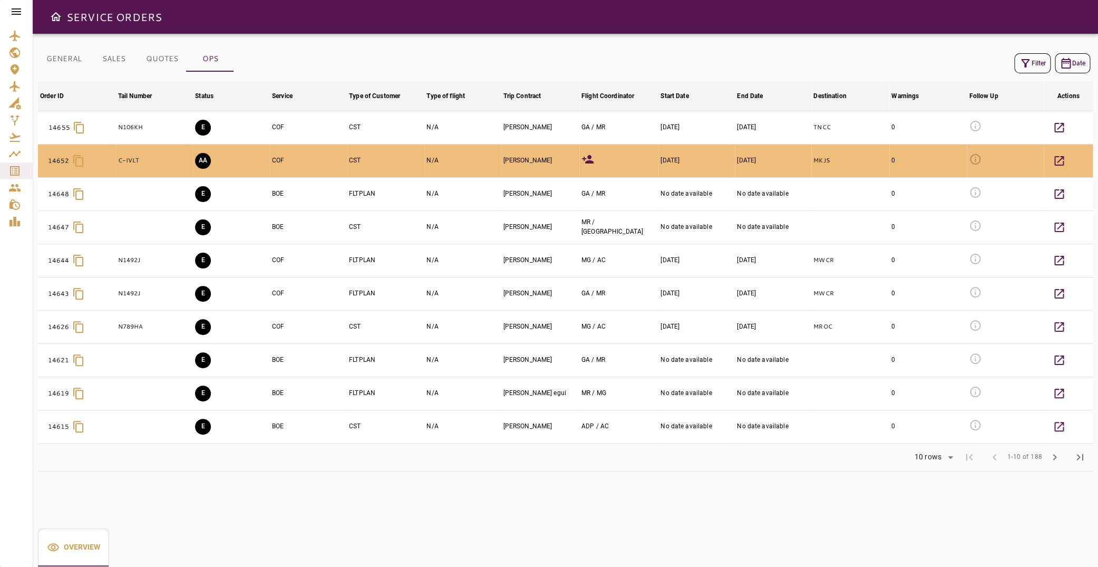
click at [1024, 63] on button "Filter" at bounding box center [1032, 63] width 36 height 20
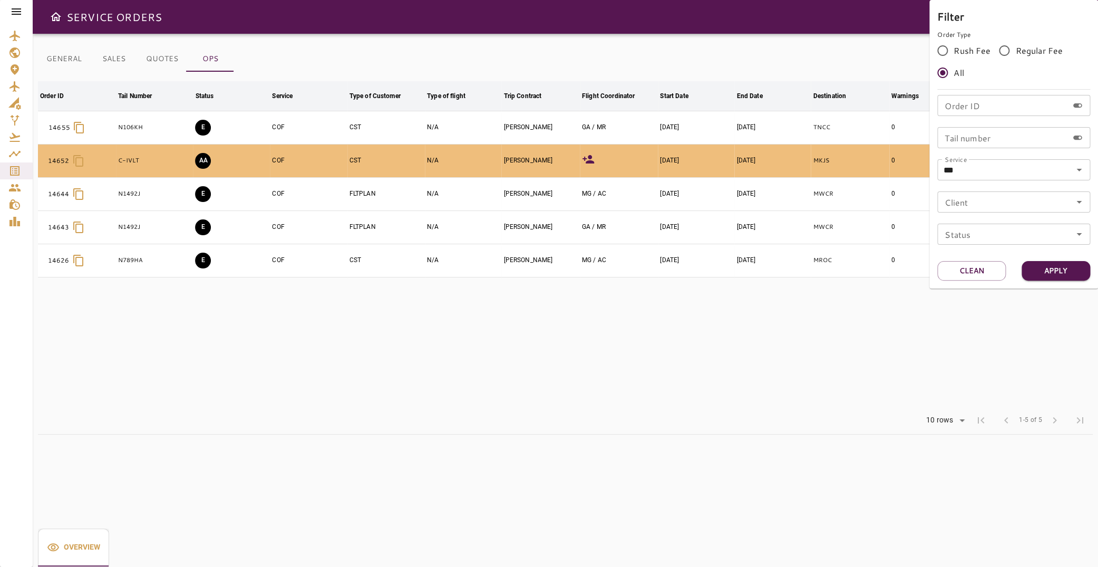
click at [984, 140] on input "Tail number" at bounding box center [1002, 137] width 131 height 21
type input "******"
click at [1053, 272] on button "Apply" at bounding box center [1055, 270] width 69 height 19
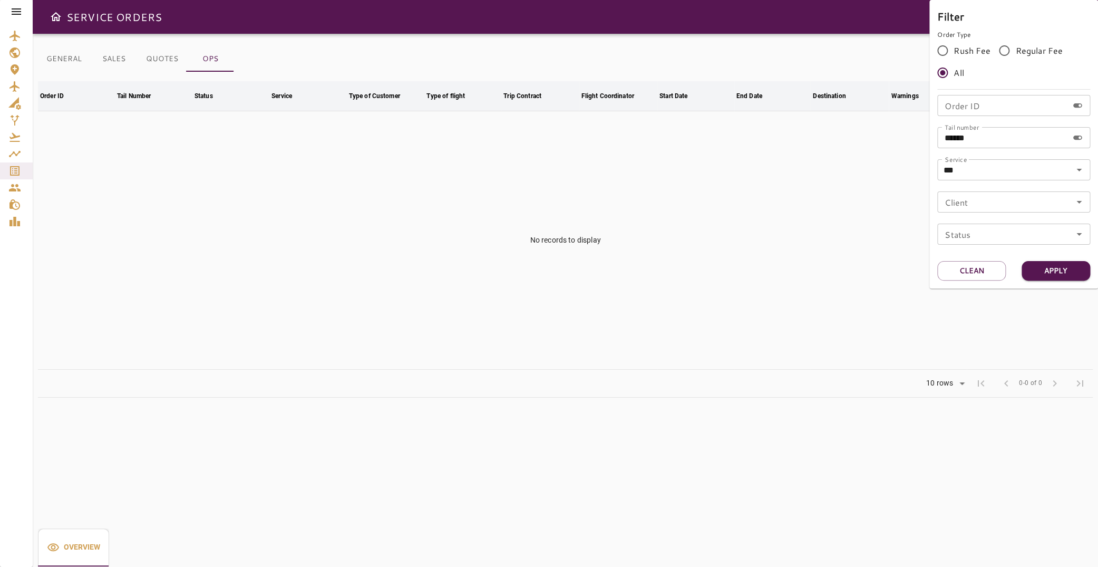
drag, startPoint x: 1035, startPoint y: 141, endPoint x: 853, endPoint y: 142, distance: 182.4
click at [937, 142] on input "******" at bounding box center [1002, 137] width 131 height 21
click at [1048, 268] on button "Apply" at bounding box center [1055, 270] width 69 height 19
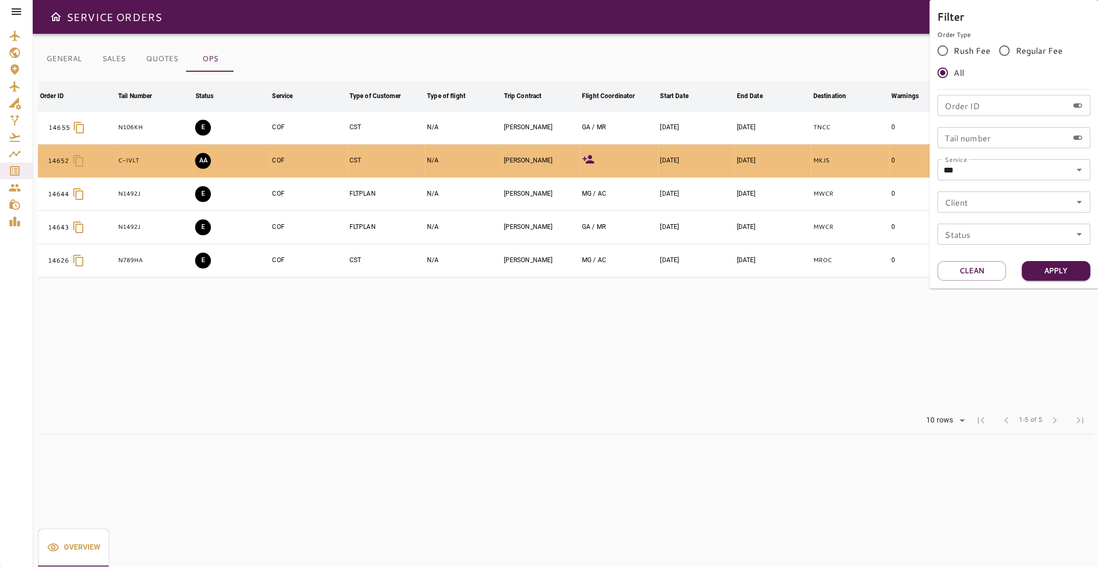
click at [602, 347] on div at bounding box center [549, 283] width 1098 height 567
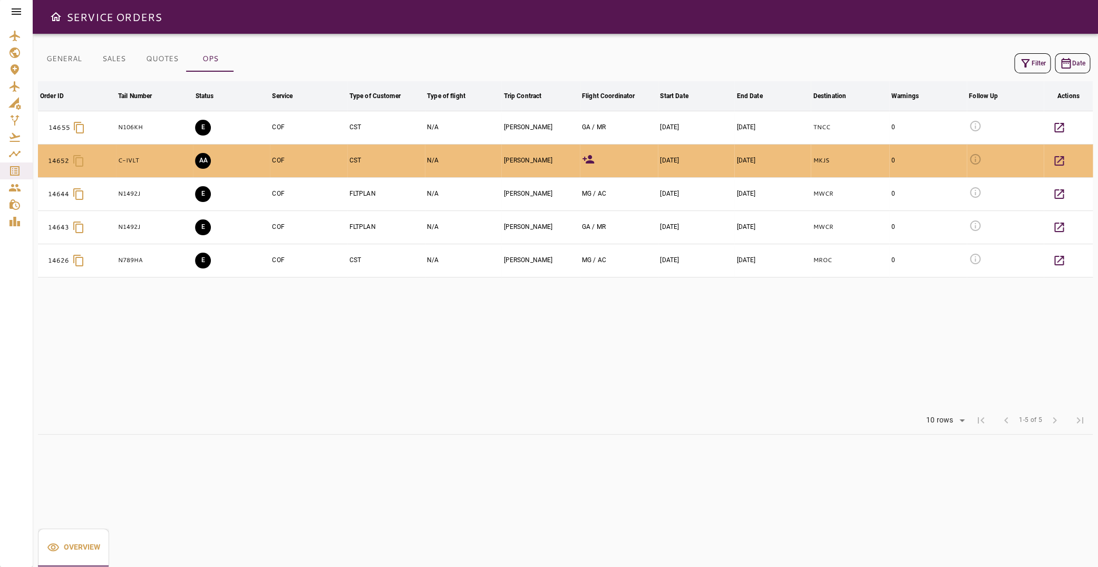
click at [10, 14] on div at bounding box center [16, 11] width 33 height 23
click at [15, 14] on icon at bounding box center [16, 11] width 13 height 13
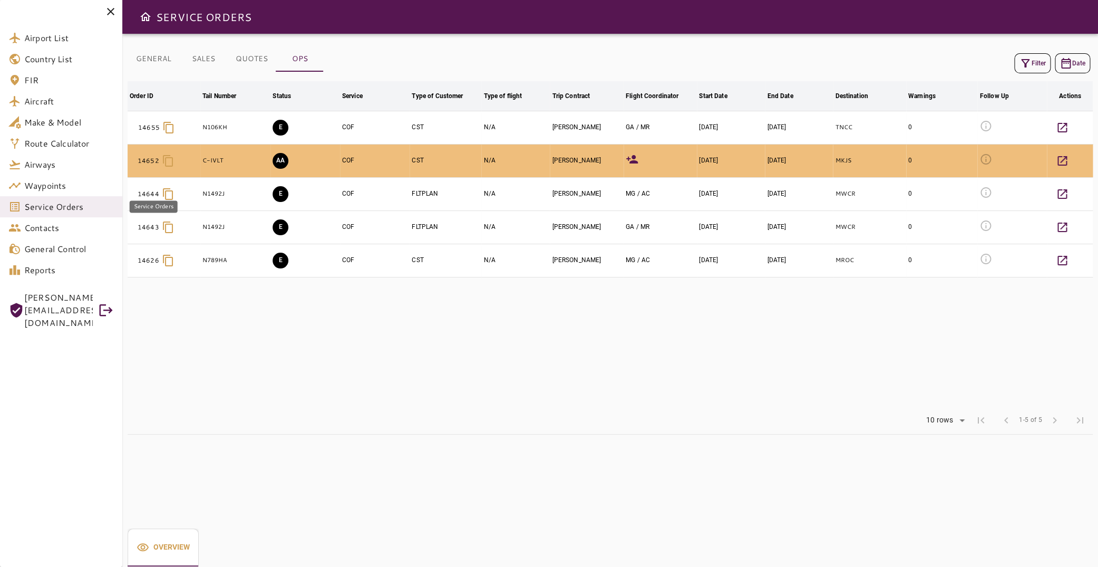
click at [81, 206] on span "Service Orders" at bounding box center [69, 206] width 90 height 13
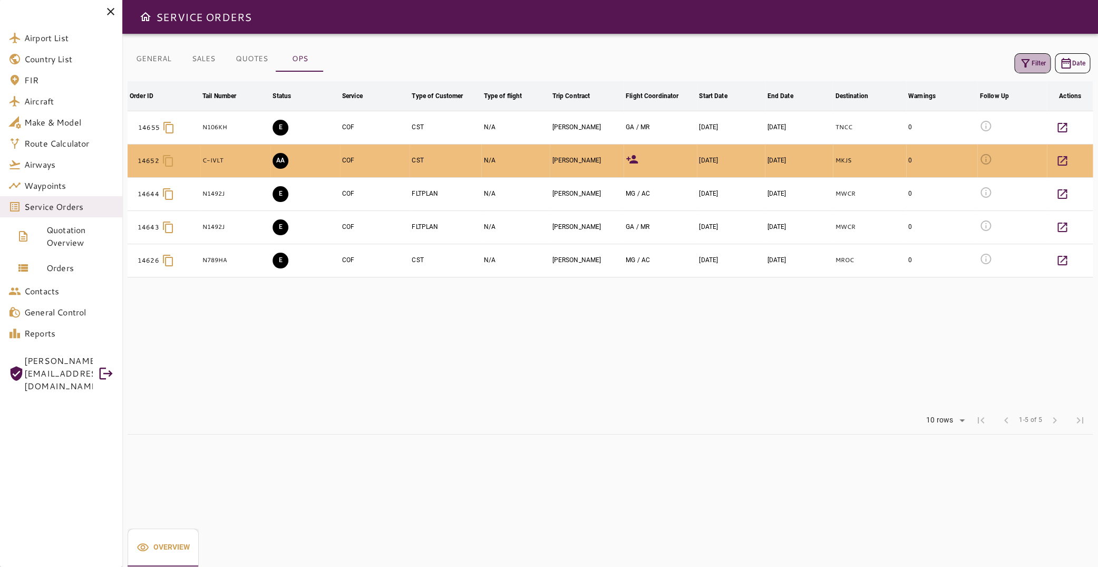
click at [1034, 72] on button "Filter" at bounding box center [1032, 63] width 36 height 20
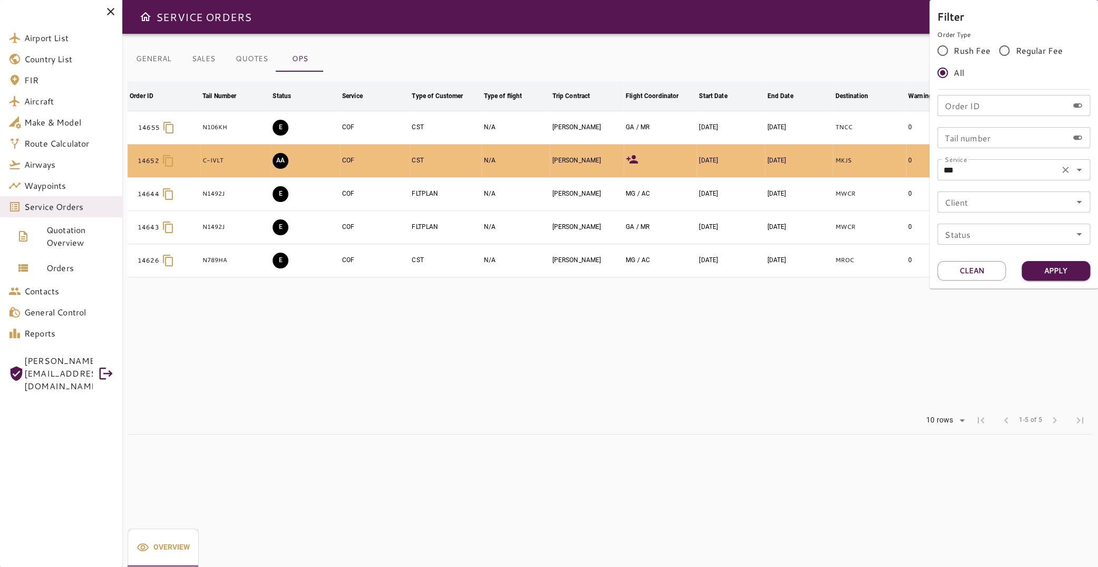
click at [1064, 169] on icon "Clear" at bounding box center [1065, 170] width 6 height 6
click at [1002, 139] on input "Tail number" at bounding box center [1002, 137] width 131 height 21
type input "******"
click at [1056, 279] on button "Apply" at bounding box center [1055, 270] width 69 height 19
click at [162, 67] on div at bounding box center [549, 283] width 1098 height 567
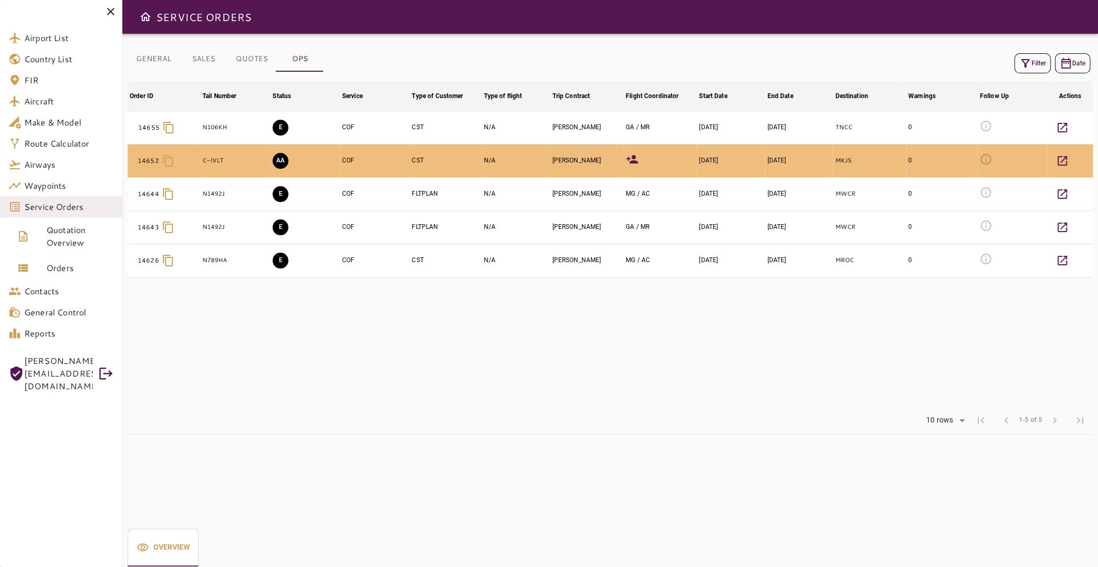
click at [157, 60] on button "GENERAL" at bounding box center [154, 58] width 52 height 25
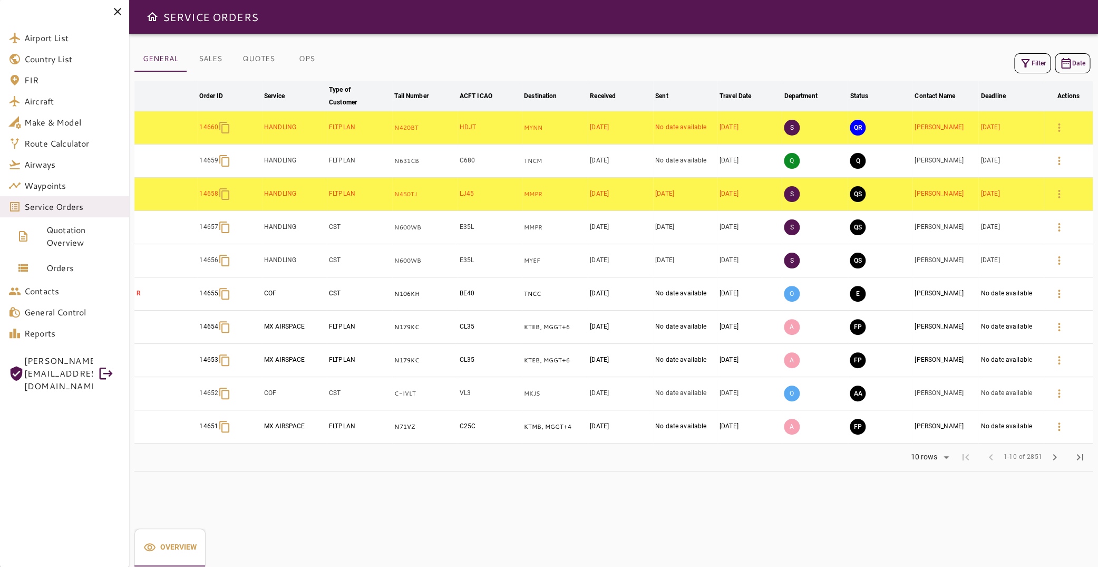
click at [1021, 64] on icon "button" at bounding box center [1025, 63] width 13 height 13
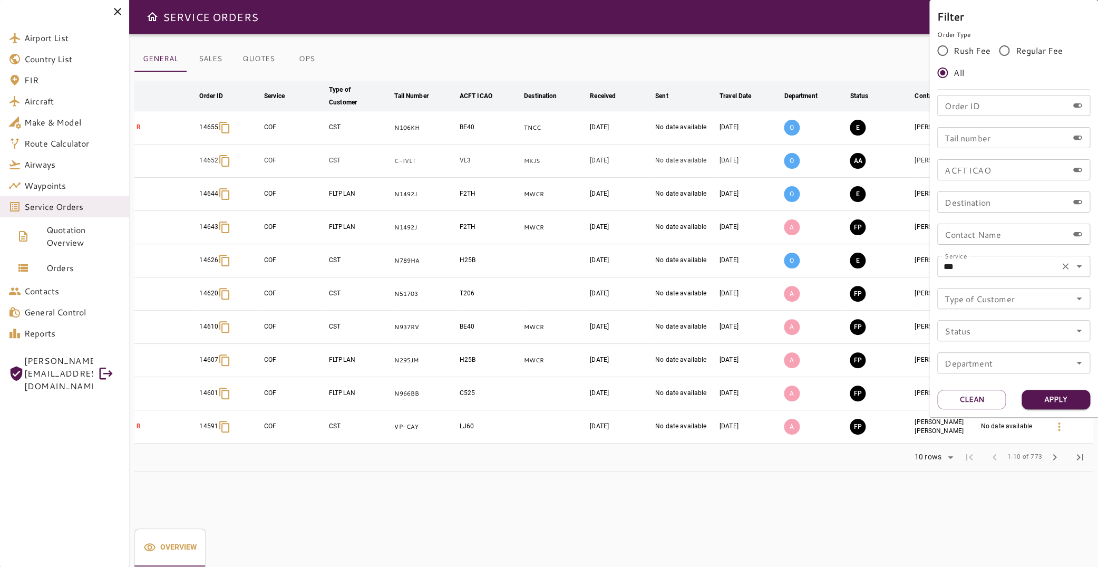
click at [1065, 268] on icon "Clear" at bounding box center [1065, 266] width 11 height 11
click at [987, 134] on input "Tail number" at bounding box center [1002, 137] width 131 height 21
type input "****"
click at [1061, 399] on button "Apply" at bounding box center [1055, 398] width 69 height 19
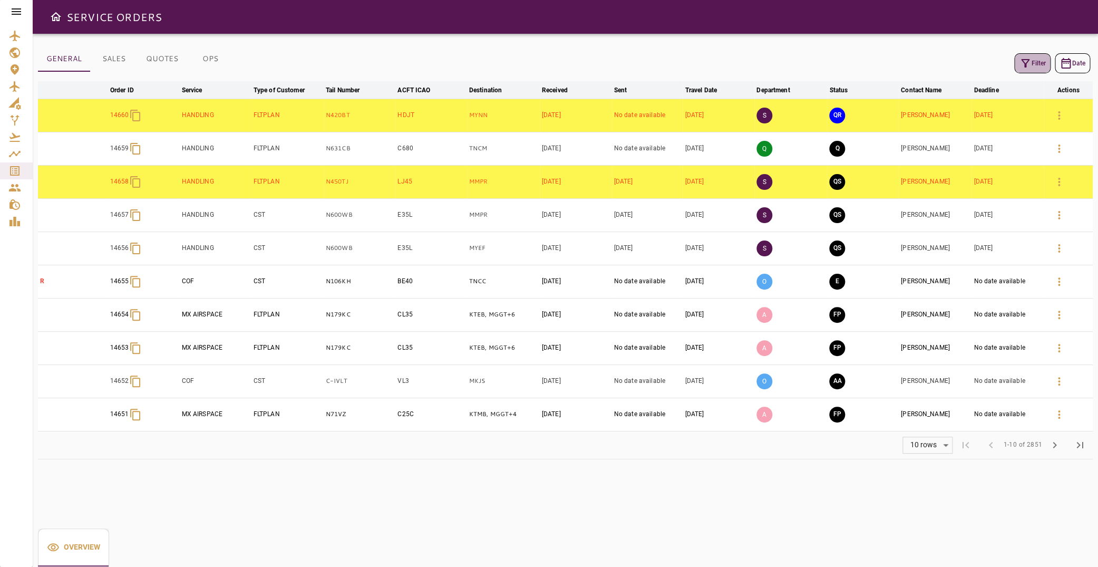
click at [1022, 62] on icon "button" at bounding box center [1025, 63] width 13 height 13
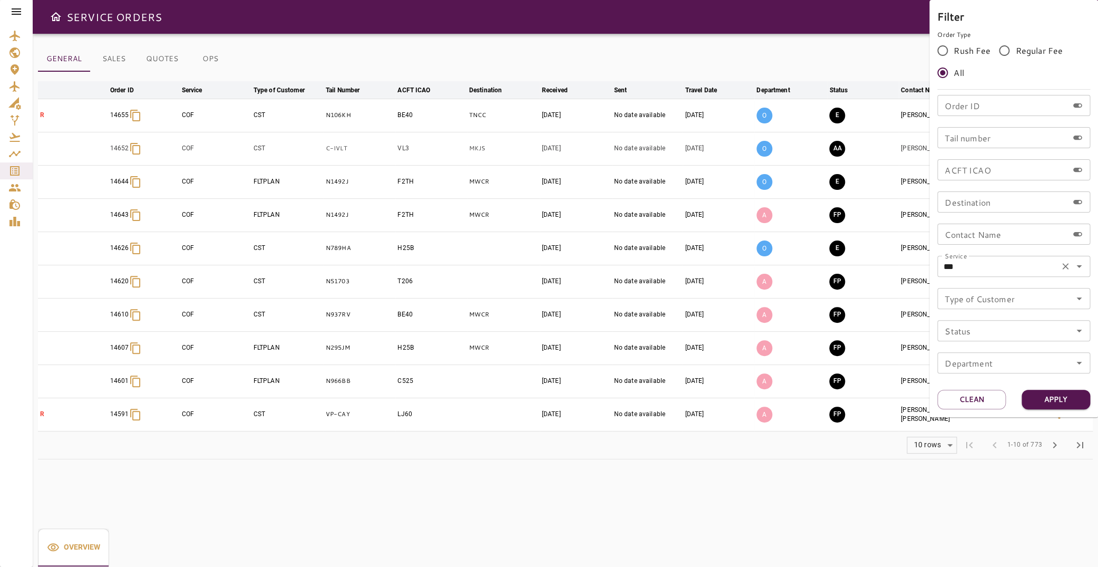
click at [1065, 270] on icon "Clear" at bounding box center [1065, 266] width 11 height 11
click at [989, 131] on input "Tail number" at bounding box center [1002, 137] width 131 height 21
type input "******"
click at [1036, 403] on button "Apply" at bounding box center [1055, 398] width 69 height 19
click at [1044, 404] on button "Apply" at bounding box center [1055, 398] width 69 height 19
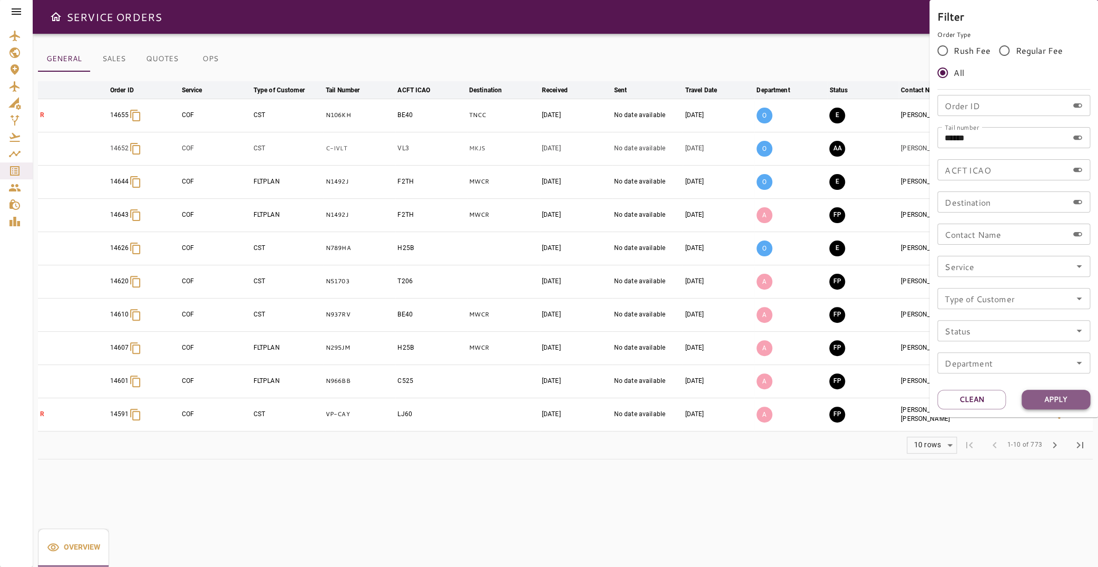
click at [1044, 404] on button "Apply" at bounding box center [1055, 398] width 69 height 19
click at [989, 402] on button "Clean" at bounding box center [971, 398] width 69 height 19
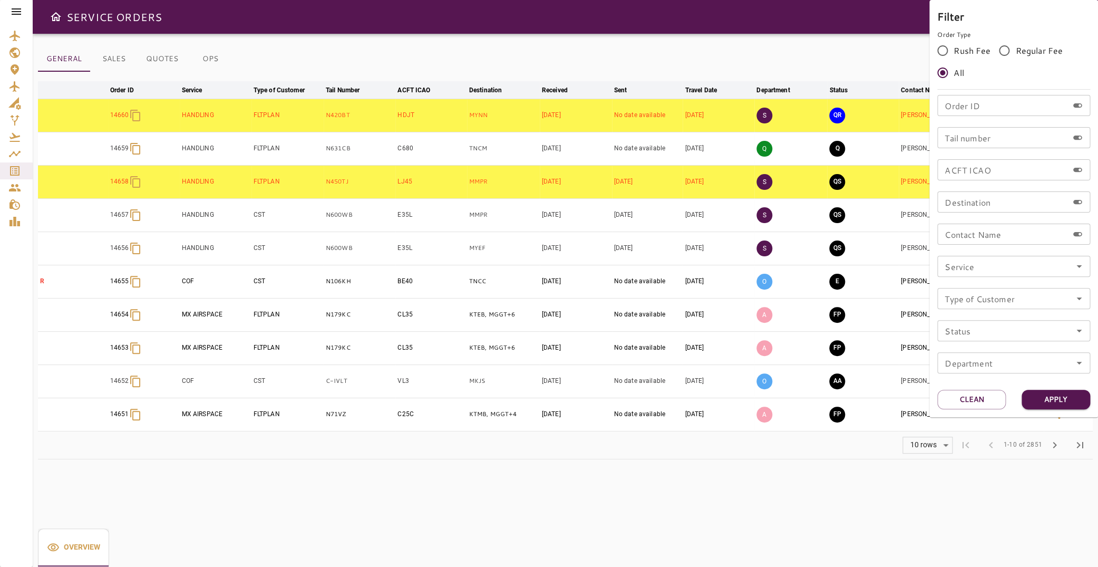
click at [957, 142] on input "Tail number" at bounding box center [1002, 137] width 131 height 21
type input "****"
click at [1044, 399] on button "Apply" at bounding box center [1055, 398] width 69 height 19
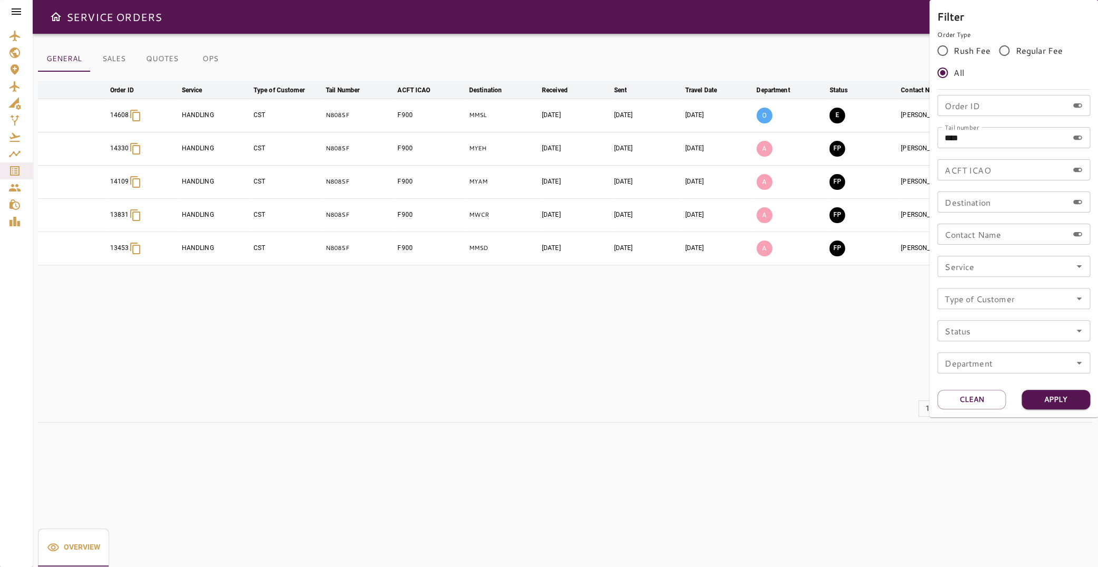
click at [461, 315] on div at bounding box center [549, 283] width 1098 height 567
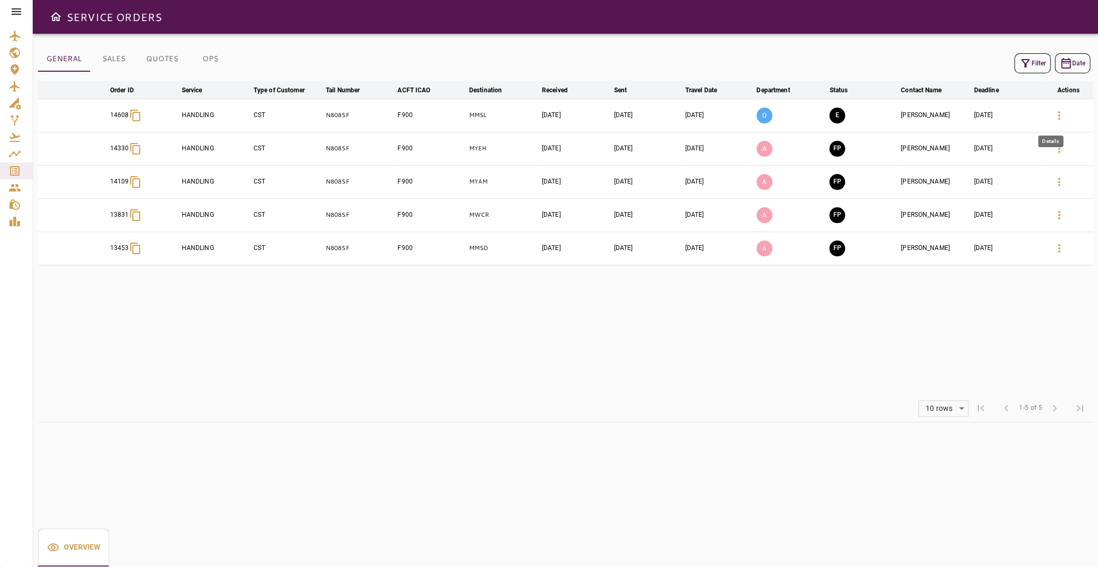
click at [1052, 115] on icon "button" at bounding box center [1058, 115] width 13 height 13
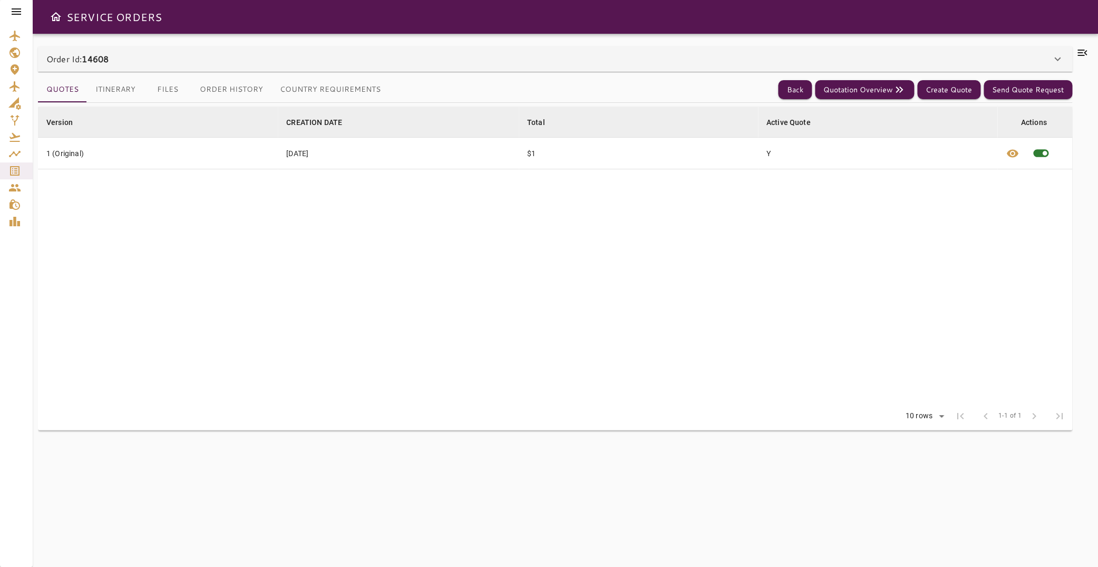
click at [116, 92] on button "Itinerary" at bounding box center [115, 89] width 57 height 25
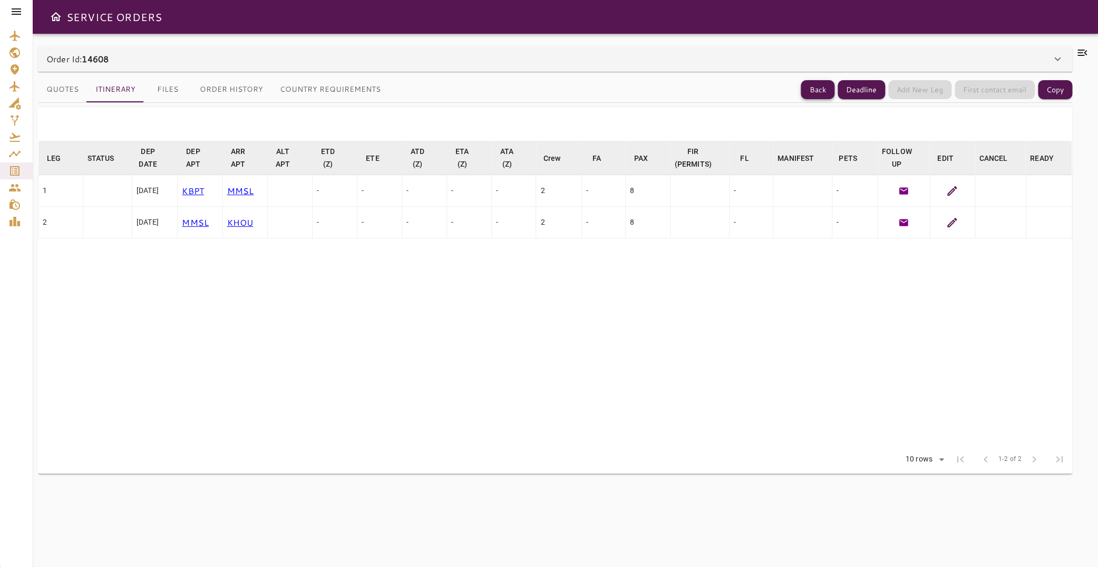
click at [804, 92] on button "Back" at bounding box center [818, 89] width 34 height 19
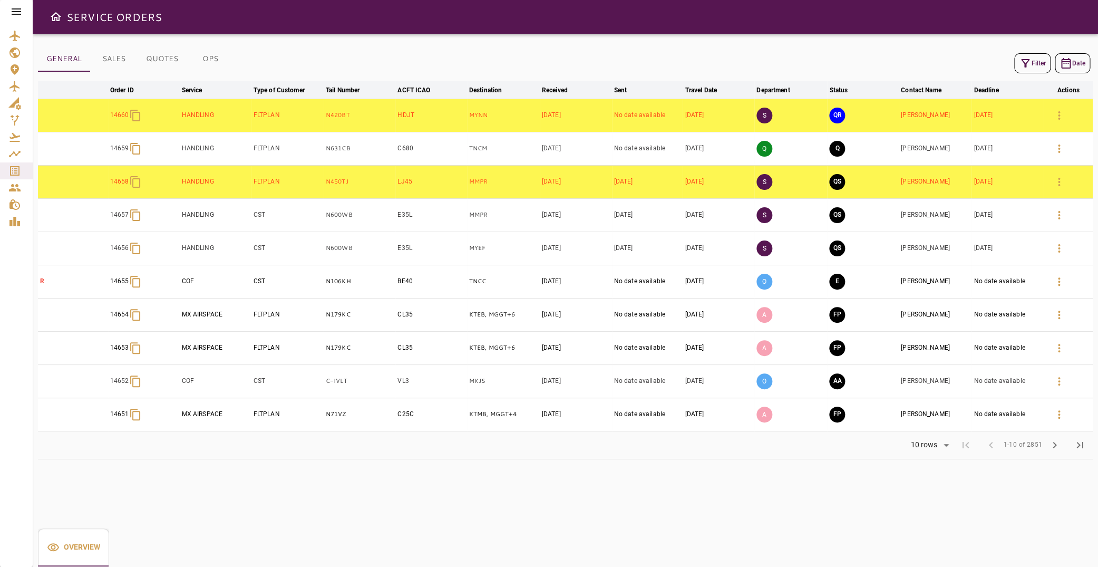
click at [1021, 60] on icon "button" at bounding box center [1025, 63] width 8 height 8
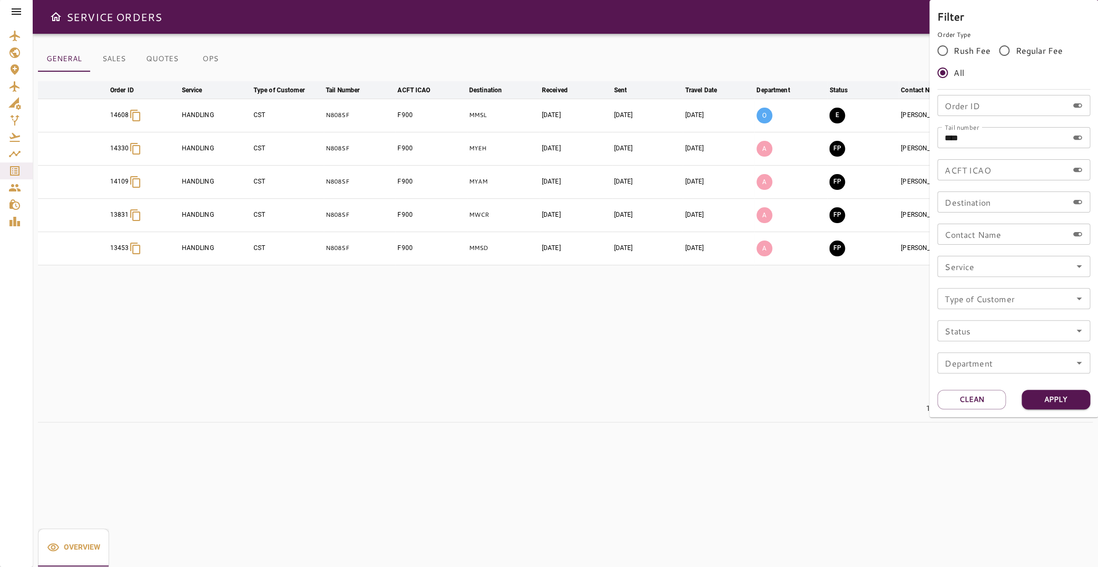
click at [750, 328] on div at bounding box center [549, 283] width 1098 height 567
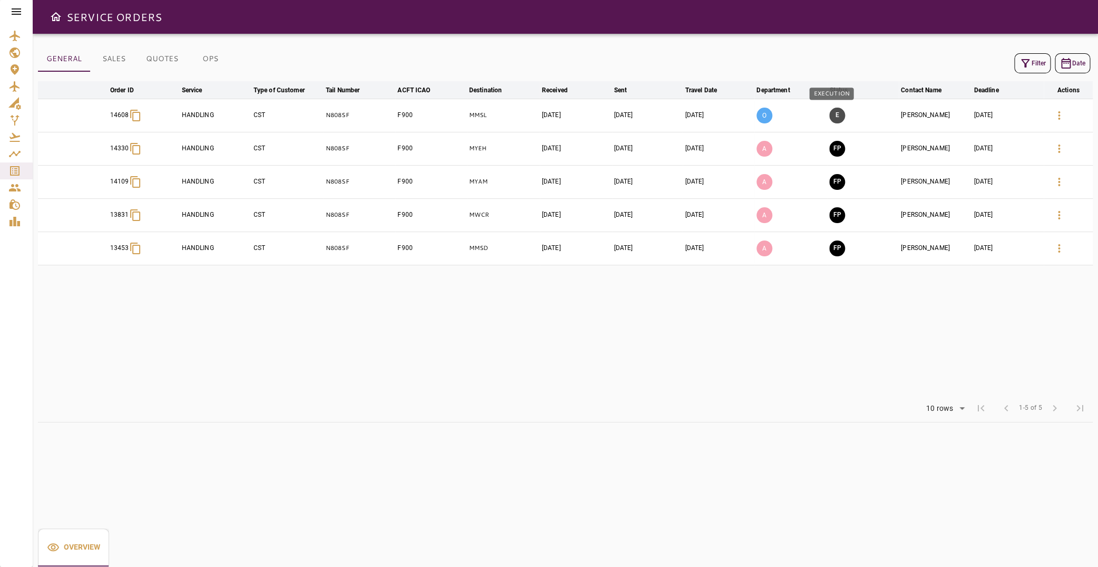
click at [829, 115] on button "E" at bounding box center [837, 116] width 16 height 16
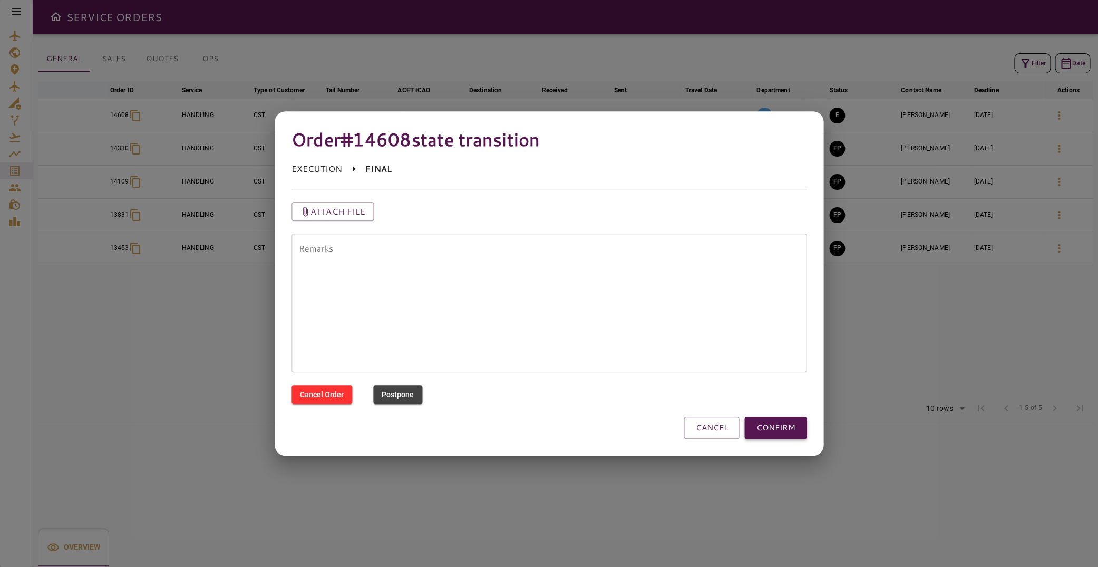
click at [791, 428] on button "CONFIRM" at bounding box center [775, 427] width 62 height 22
